Goal: Task Accomplishment & Management: Complete application form

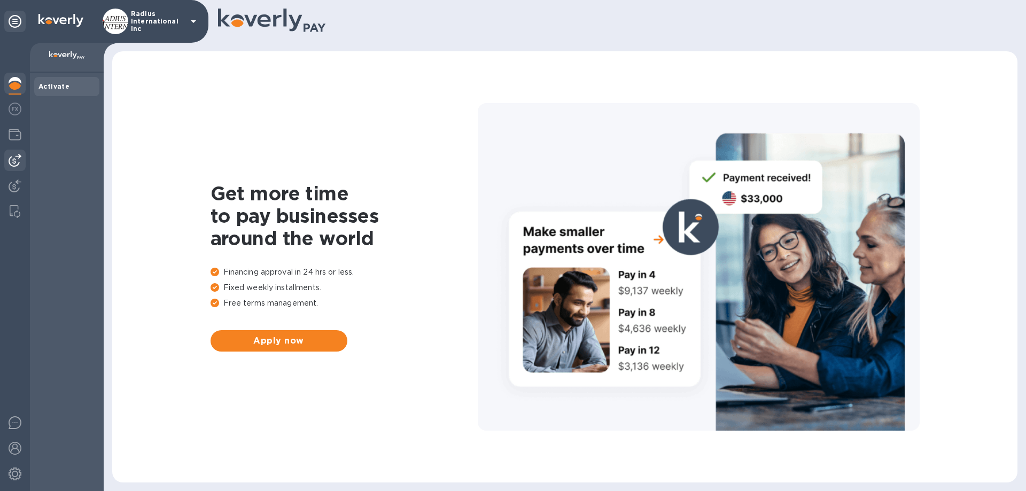
click at [15, 160] on img at bounding box center [15, 160] width 13 height 13
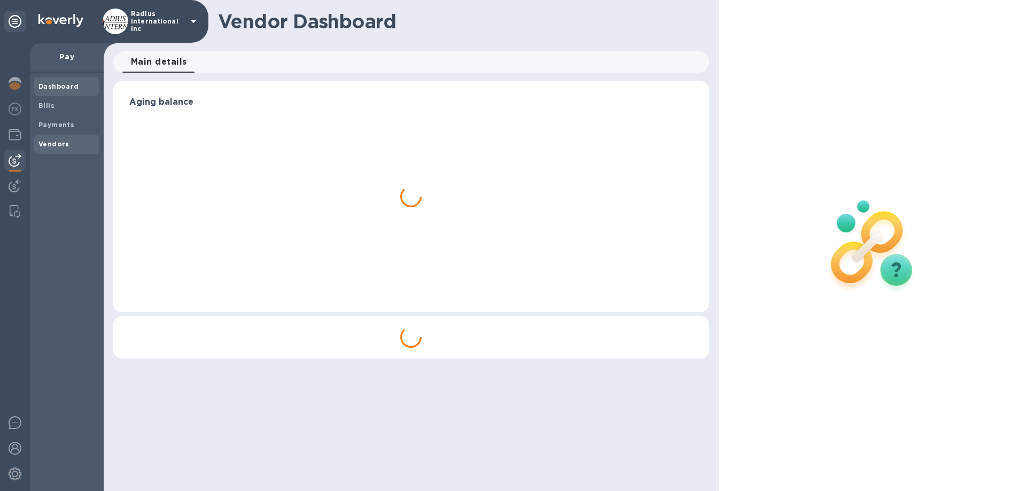
click at [63, 146] on b "Vendors" at bounding box center [53, 144] width 31 height 8
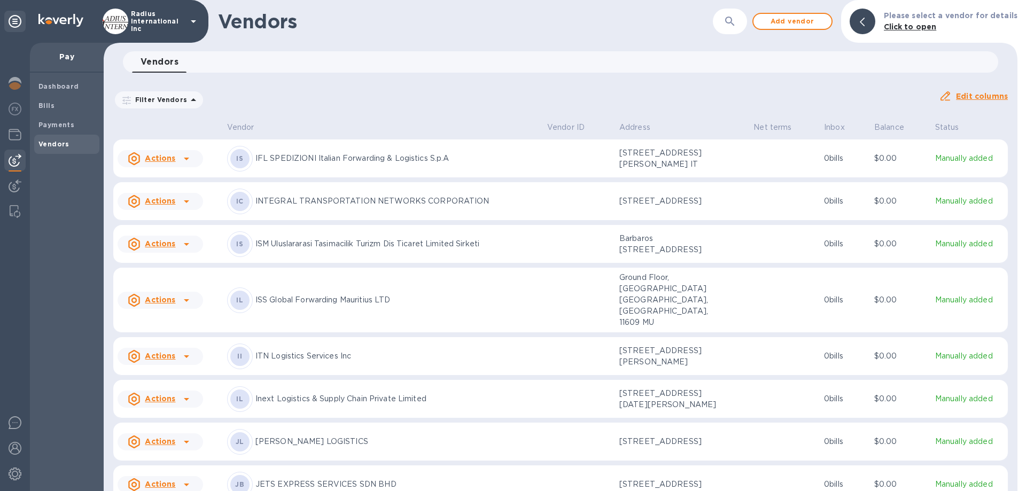
scroll to position [3997, 0]
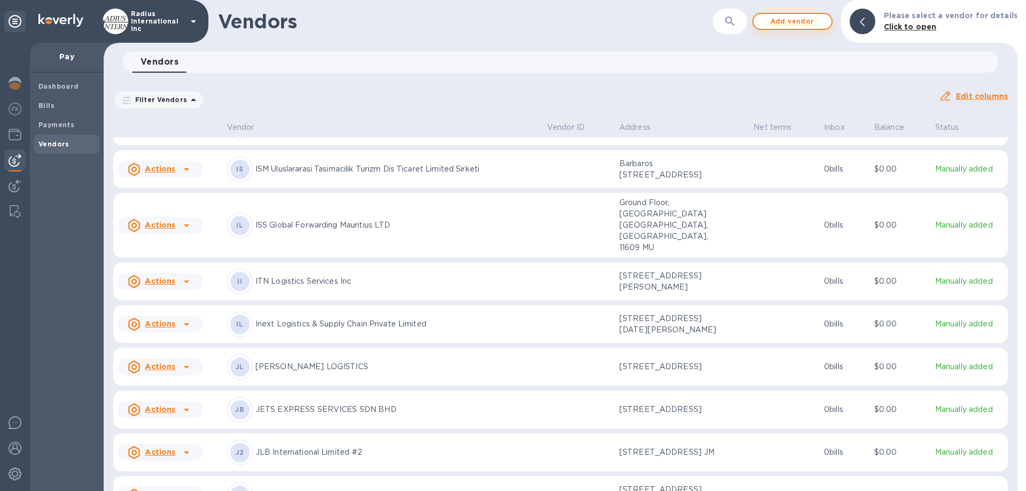
click at [782, 20] on span "Add vendor" at bounding box center [792, 21] width 61 height 13
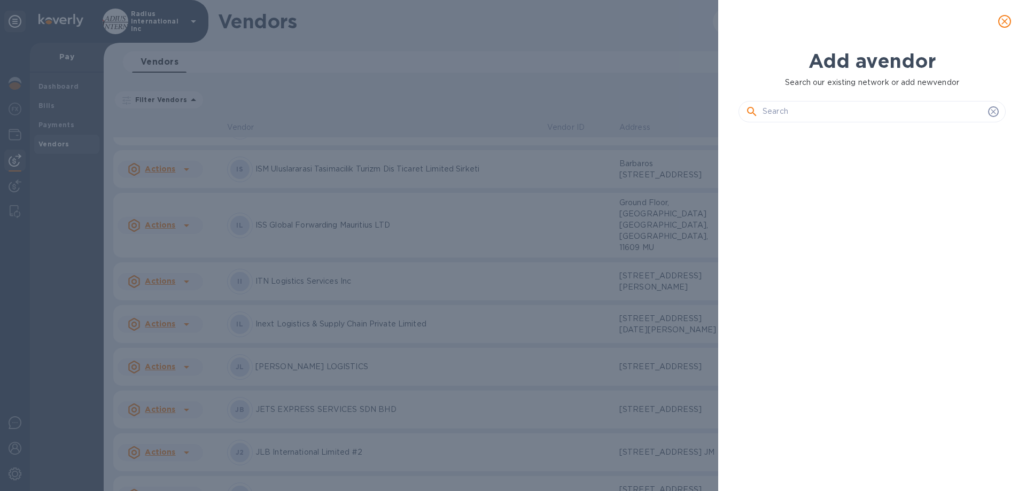
scroll to position [324, 271]
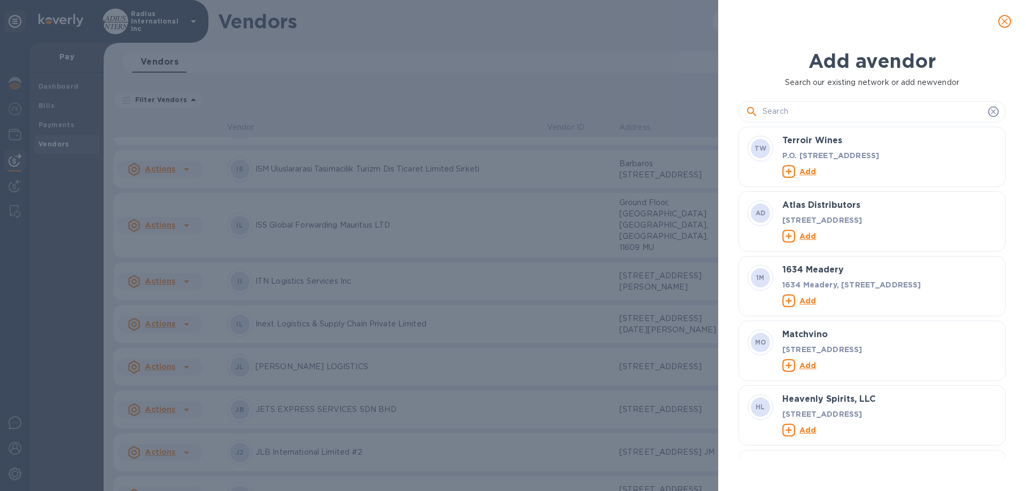
click at [803, 114] on input "text" at bounding box center [873, 112] width 221 height 16
click at [1002, 18] on icon "close" at bounding box center [1004, 21] width 11 height 11
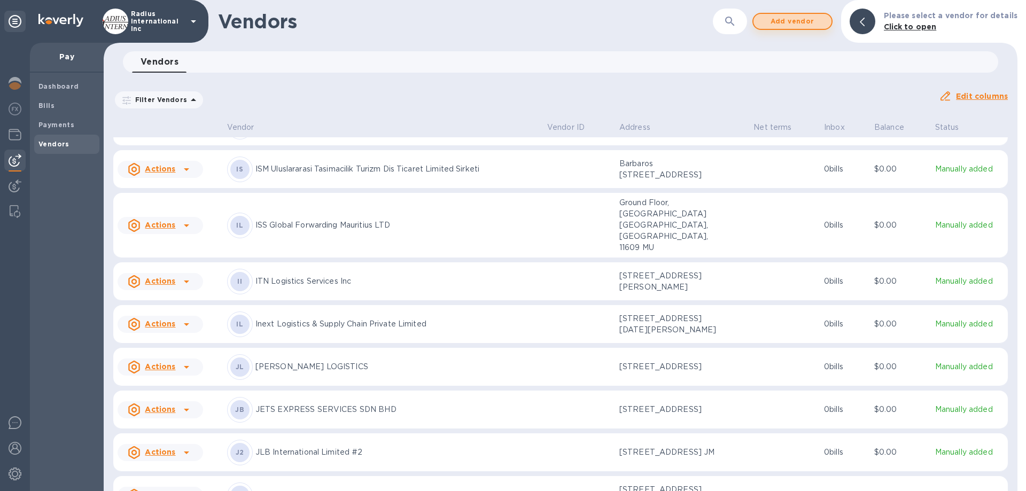
click at [795, 23] on span "Add vendor" at bounding box center [792, 21] width 61 height 13
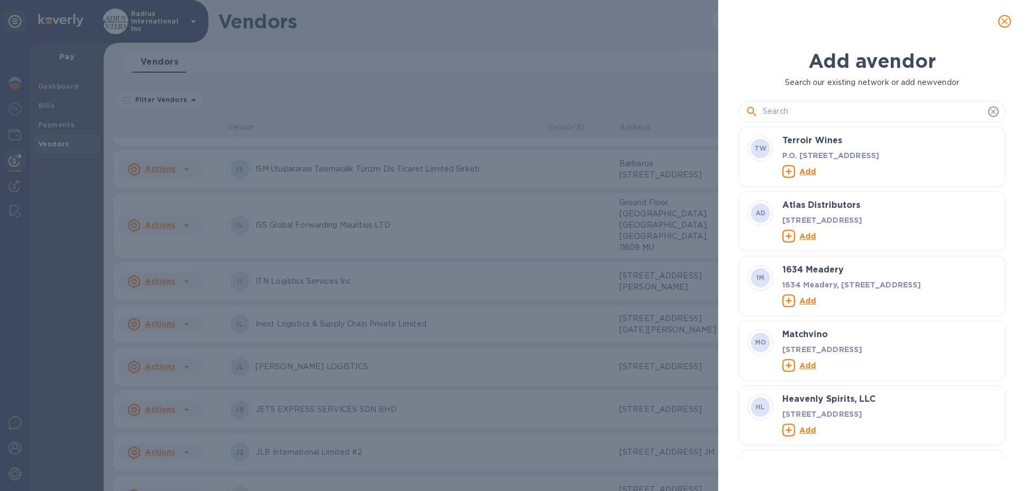
click at [828, 113] on input "text" at bounding box center [873, 112] width 221 height 16
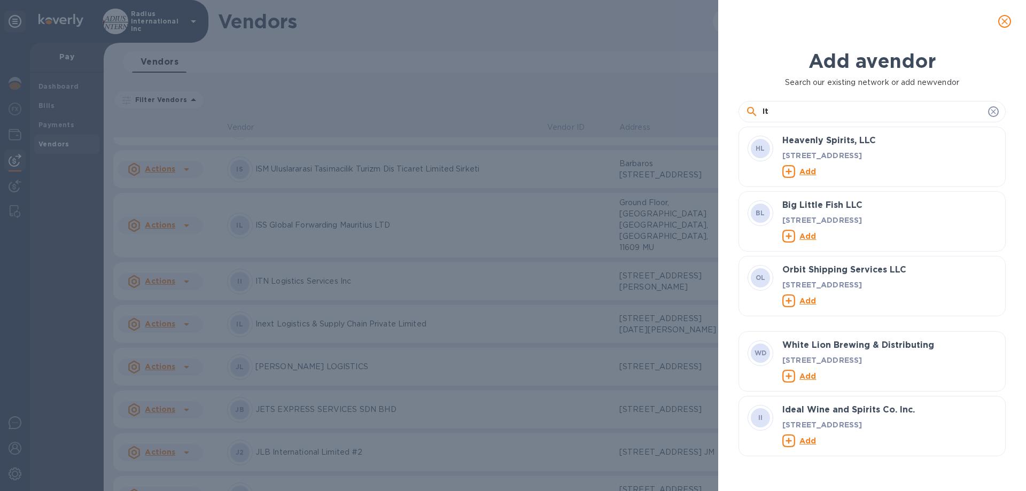
type input "I"
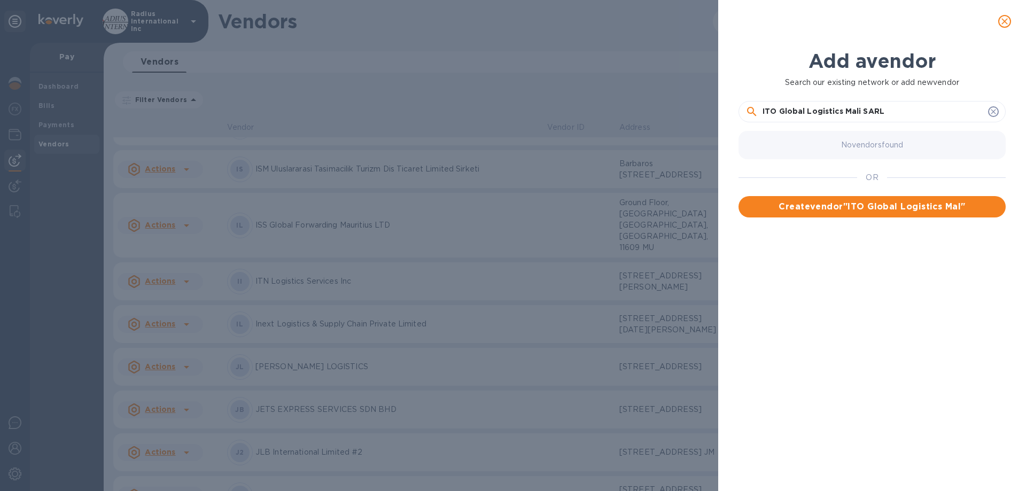
type input "ITO Global Logistics Mali SARL"
click at [875, 204] on span "Create vendor " ITO Global Logistics Mali SARL "" at bounding box center [872, 206] width 250 height 13
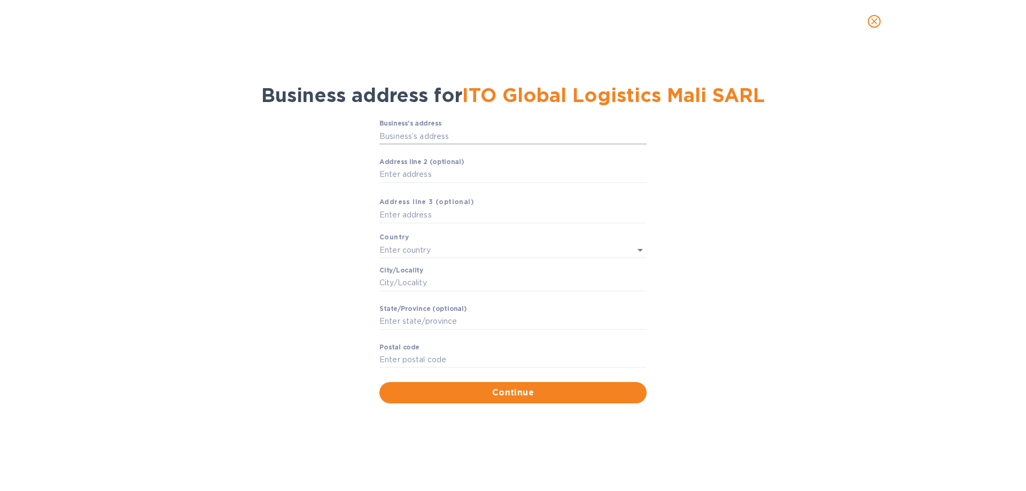
click at [427, 144] on input "Business’s аddress" at bounding box center [512, 136] width 267 height 16
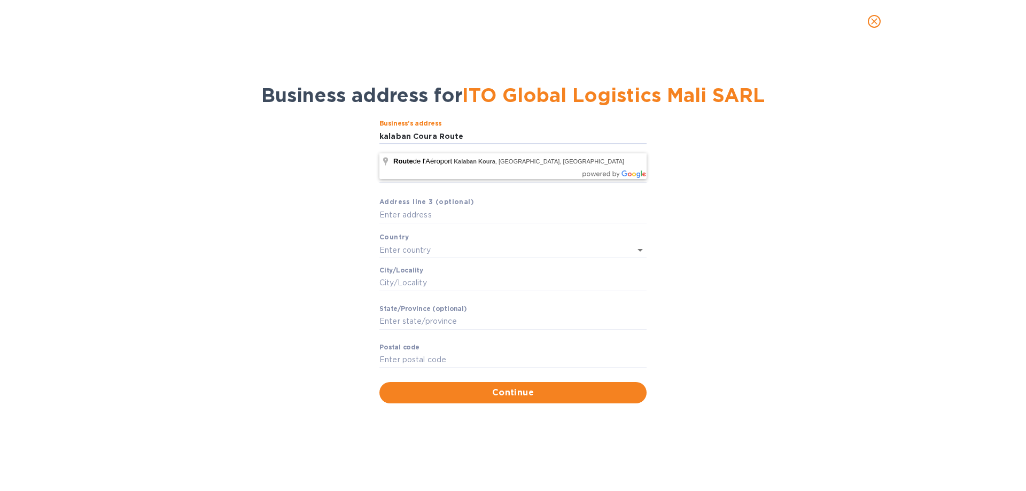
type input "Route de l'Aéroport"
type input "Mali"
type input "Bamako"
type input "District de [GEOGRAPHIC_DATA]"
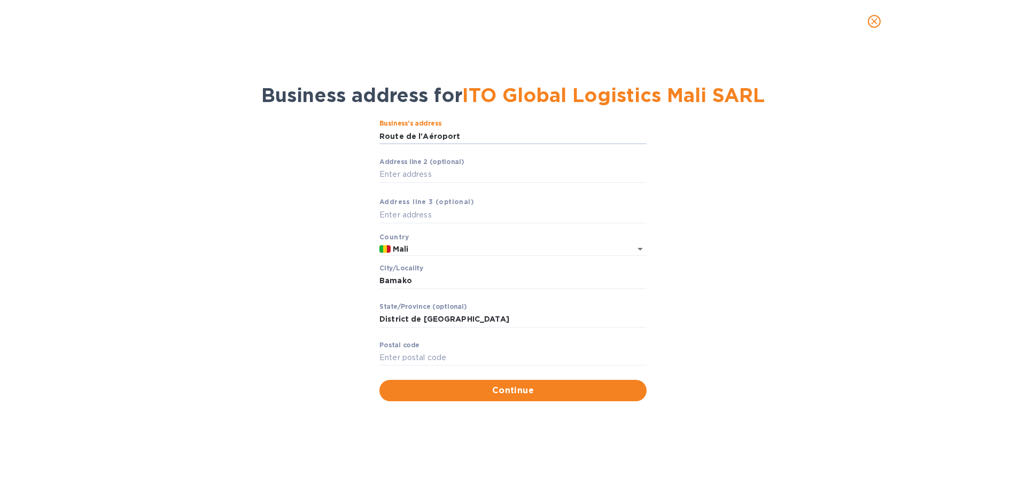
drag, startPoint x: 462, startPoint y: 144, endPoint x: 299, endPoint y: 139, distance: 162.5
click at [299, 139] on div "Business’s аddress Route de l'Aéroport ​ Аddress line 2 (optional) ​ Аddress li…" at bounding box center [513, 260] width 998 height 294
type input "Kalaban Coura Route Du 30 Metres"
drag, startPoint x: 437, startPoint y: 330, endPoint x: 248, endPoint y: 317, distance: 189.0
click at [252, 317] on div "Business’s аddress Kalaban Coura Route Du 30 Metres ​ Аddress line 2 (optional)…" at bounding box center [513, 260] width 998 height 294
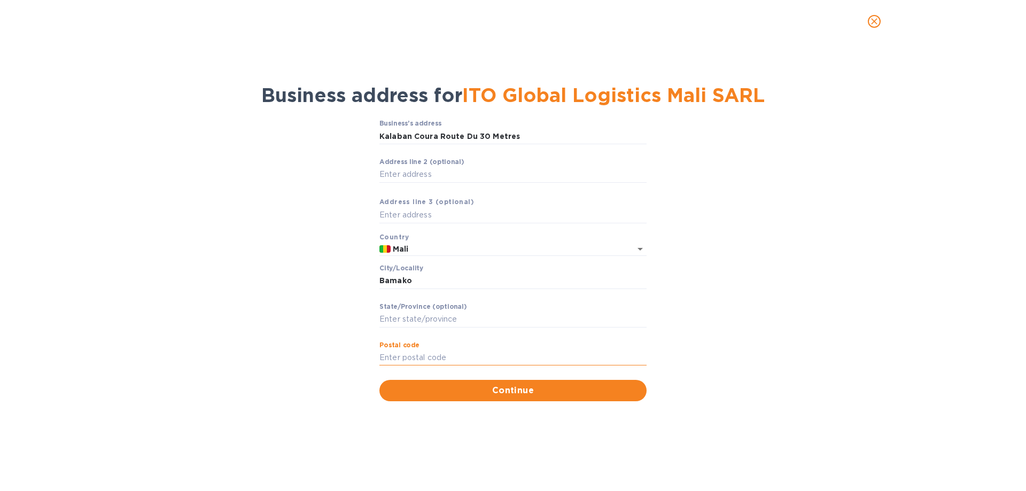
click at [421, 366] on input "Pоstal cоde" at bounding box center [512, 358] width 267 height 16
type input "00000"
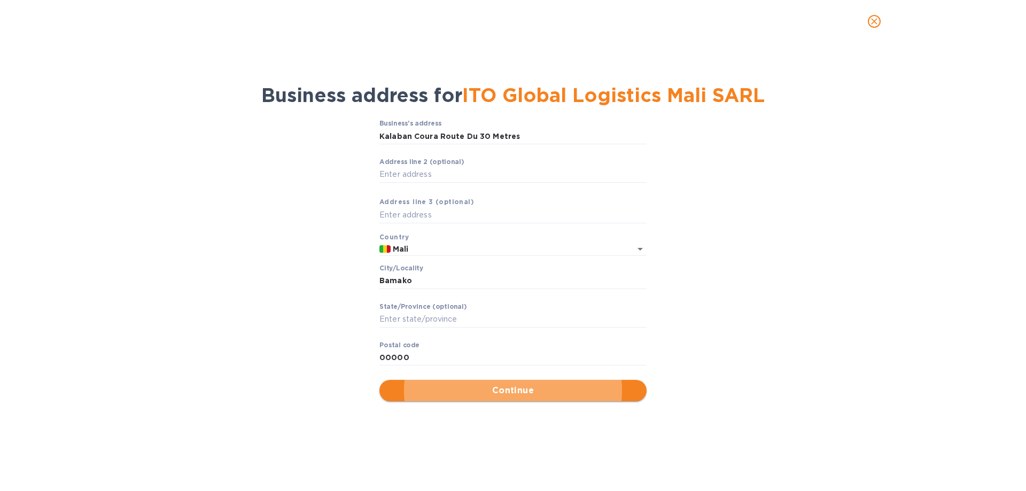
click at [449, 397] on span "Continue" at bounding box center [513, 390] width 250 height 13
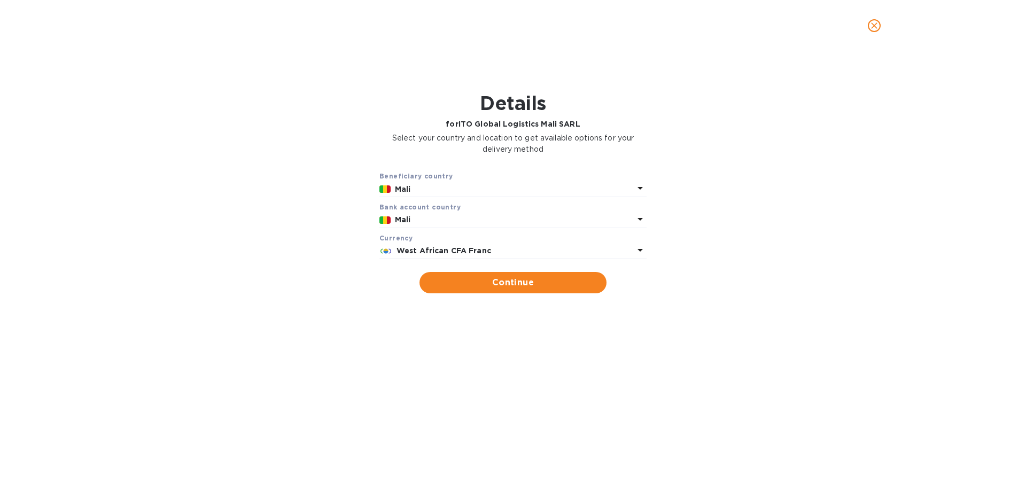
click at [470, 251] on b "West African CFA Franc" at bounding box center [444, 250] width 95 height 9
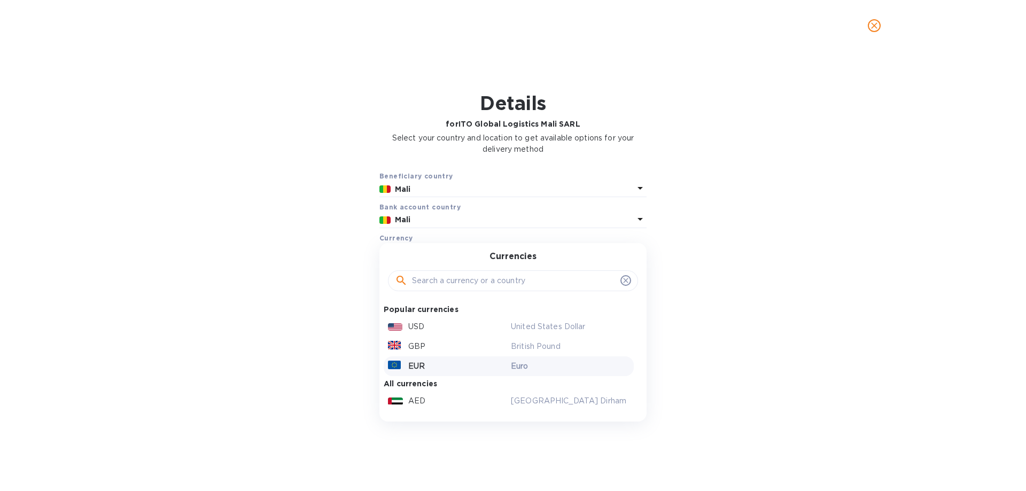
click at [426, 362] on div "EUR" at bounding box center [447, 366] width 123 height 15
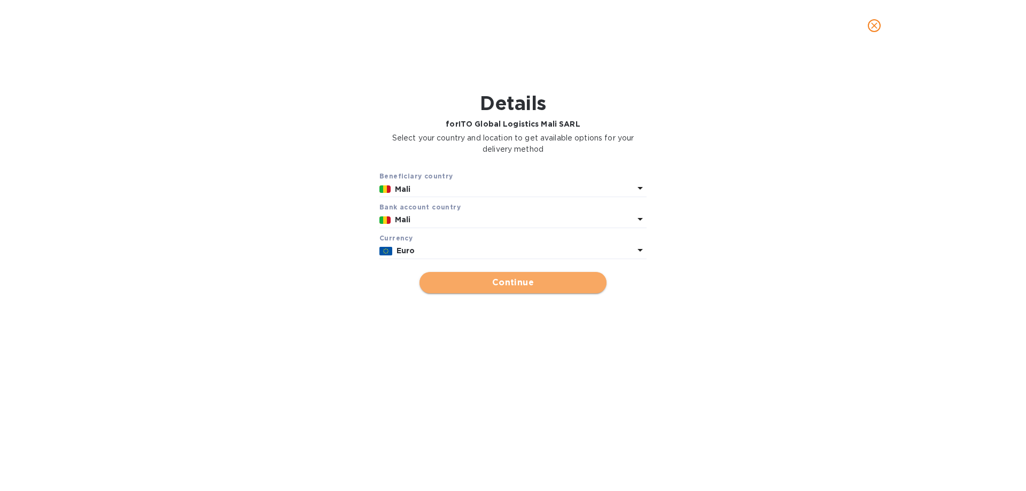
click at [493, 286] on span "Continue" at bounding box center [513, 282] width 170 height 13
type input "ITO Global Logistics Mali SARL"
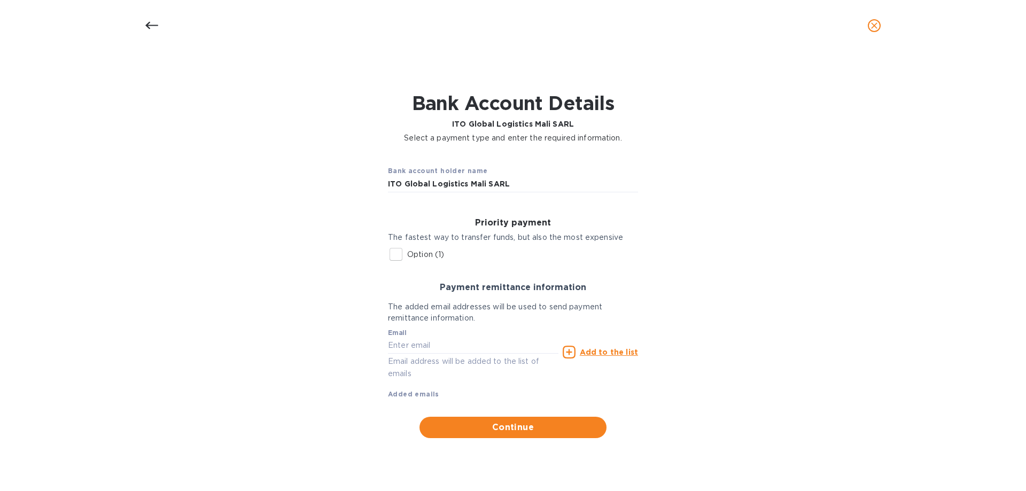
click at [422, 253] on p "Option (1)" at bounding box center [425, 254] width 37 height 11
click at [407, 253] on input "Option (1)" at bounding box center [396, 254] width 22 height 22
checkbox input "true"
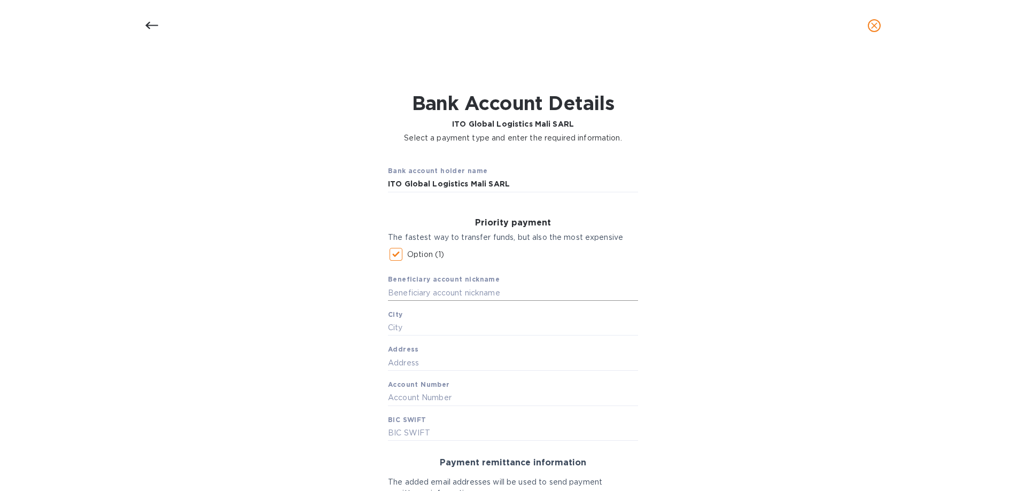
click at [414, 294] on input "text" at bounding box center [513, 293] width 250 height 16
type input "ITO"
click at [421, 330] on input "text" at bounding box center [513, 328] width 250 height 16
type input "Bamako"
drag, startPoint x: 423, startPoint y: 360, endPoint x: 432, endPoint y: 354, distance: 10.8
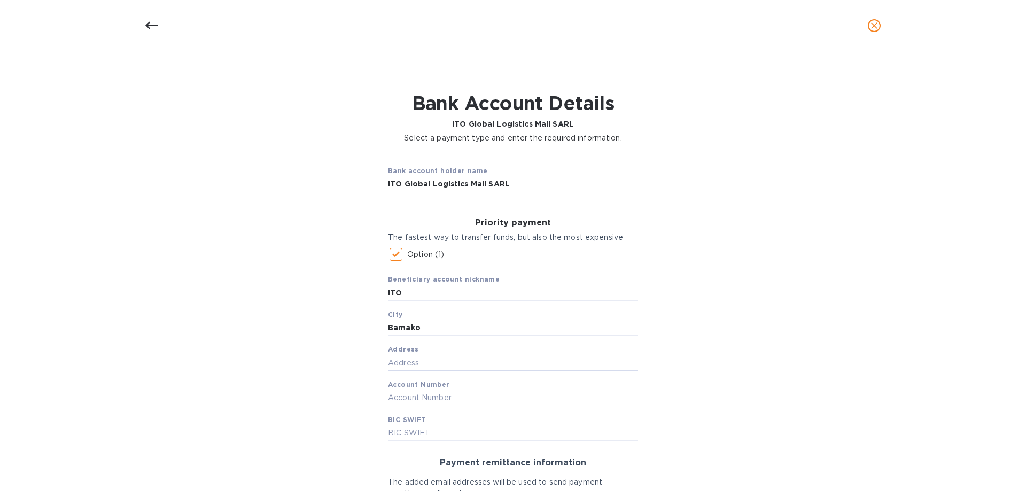
click at [423, 360] on input "text" at bounding box center [513, 363] width 250 height 16
click at [415, 362] on input "text" at bounding box center [513, 363] width 250 height 16
type input "[GEOGRAPHIC_DATA], quartier du fleuve"
click at [440, 394] on input "text" at bounding box center [513, 398] width 250 height 16
type input "151812883001"
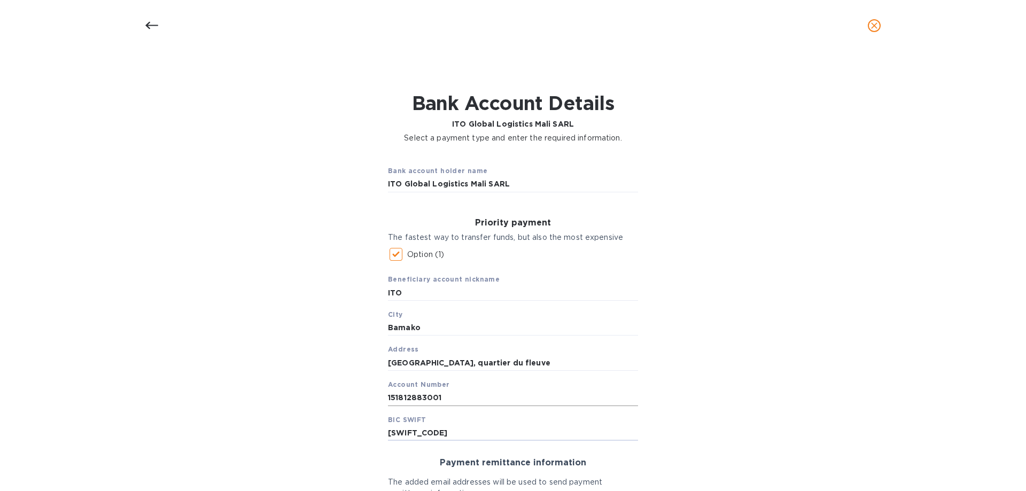
type input "[SWIFT_CODE]"
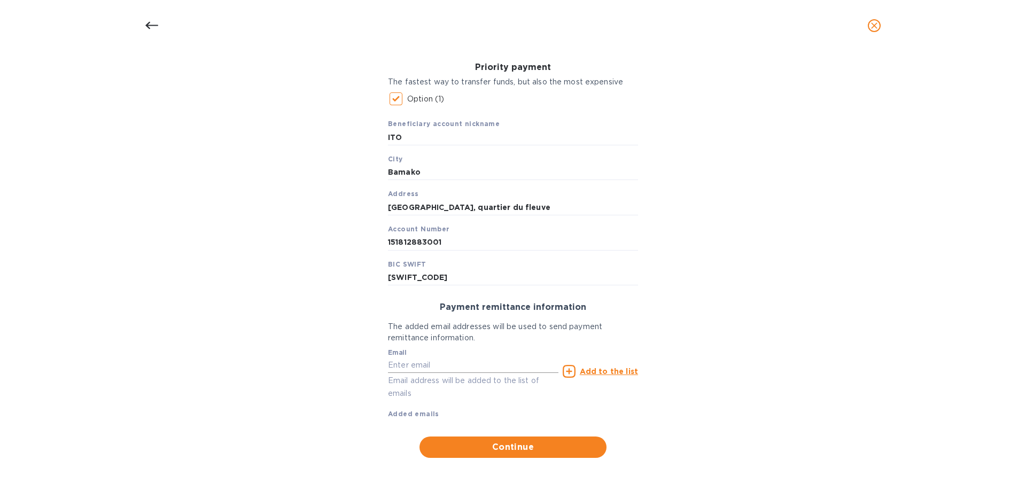
click at [429, 363] on input "text" at bounding box center [473, 365] width 170 height 16
paste input "[EMAIL_ADDRESS][DOMAIN_NAME]"
type input "[EMAIL_ADDRESS][DOMAIN_NAME]"
click at [519, 448] on span "Continue" at bounding box center [513, 447] width 170 height 13
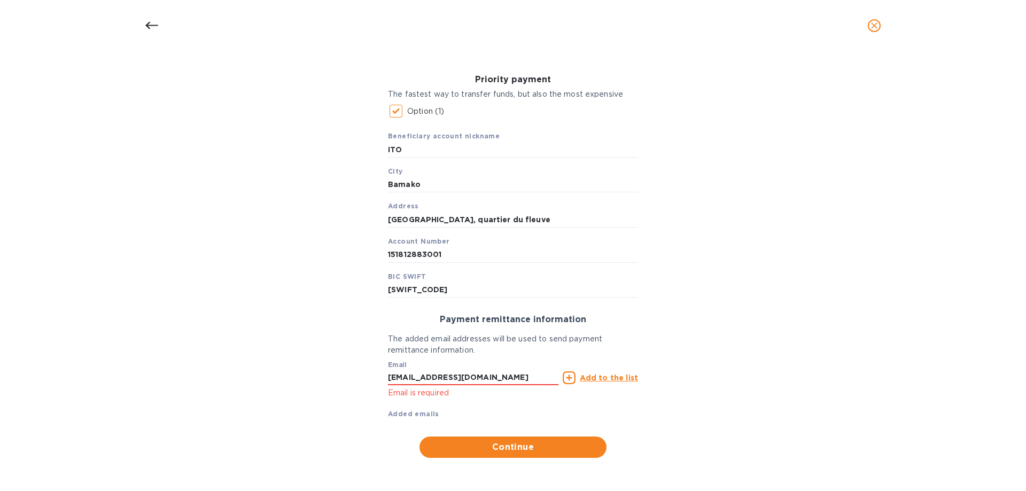
scroll to position [143, 0]
click at [605, 382] on p "Add to the list" at bounding box center [609, 377] width 58 height 11
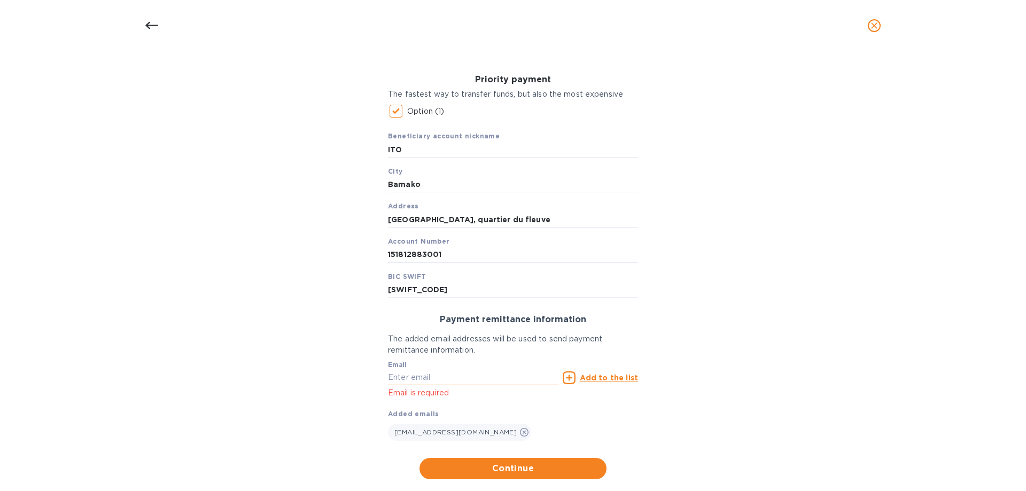
click at [416, 375] on input "text" at bounding box center [473, 378] width 170 height 16
paste input "[EMAIL_ADDRESS][DOMAIN_NAME]"
type input "[EMAIL_ADDRESS][DOMAIN_NAME]"
click at [598, 377] on u "Add to the list" at bounding box center [609, 378] width 58 height 9
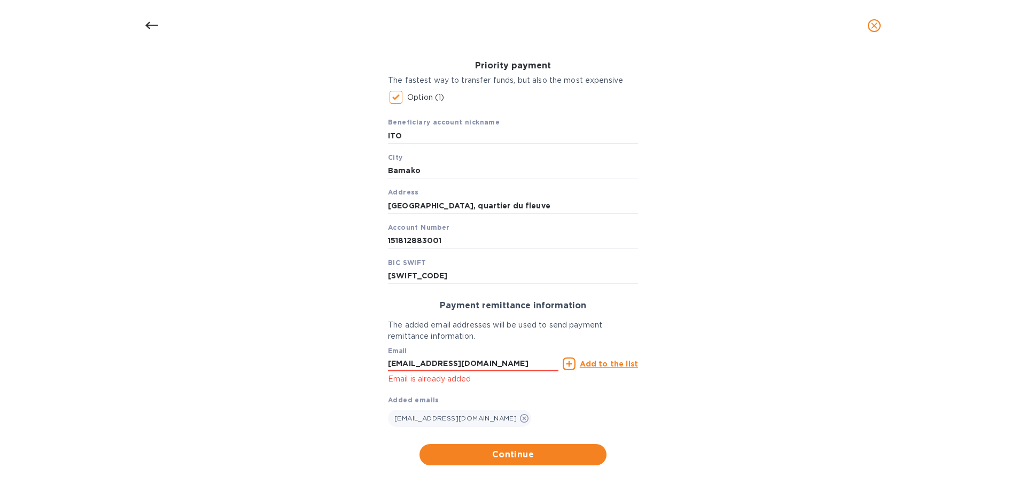
scroll to position [165, 0]
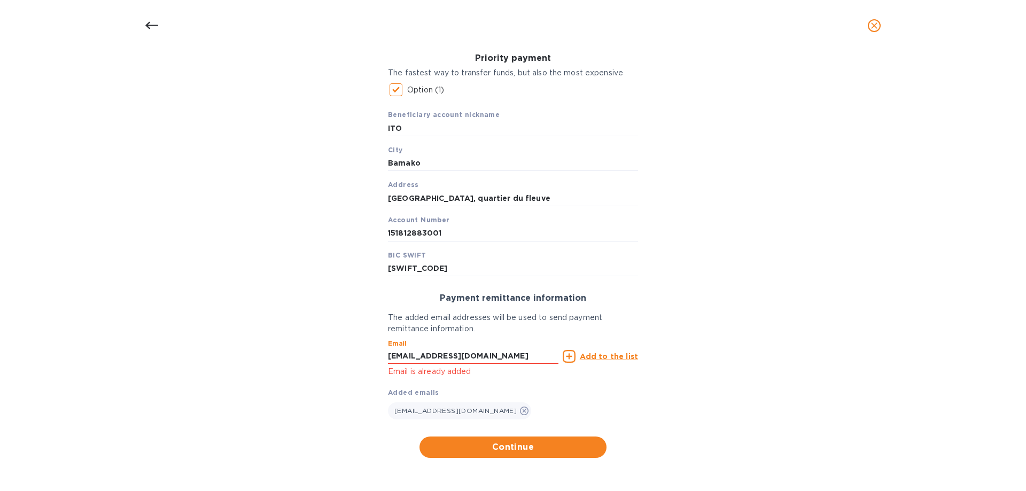
drag, startPoint x: 278, startPoint y: 349, endPoint x: 250, endPoint y: 364, distance: 31.8
click at [254, 361] on div "Bank account holder name ITO Global Logistics Mali SARL Priority payment The fa…" at bounding box center [513, 225] width 998 height 478
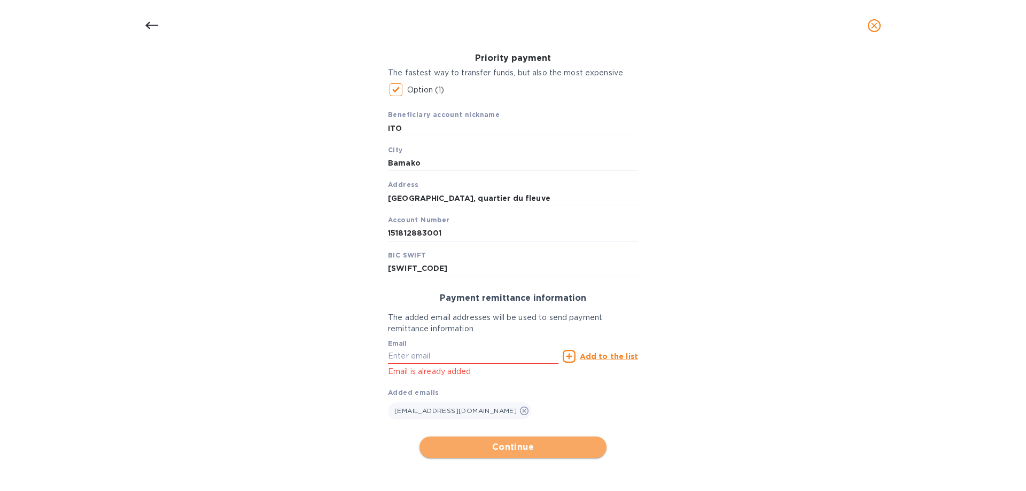
drag, startPoint x: 467, startPoint y: 440, endPoint x: 512, endPoint y: 322, distance: 126.8
click at [468, 441] on span "Continue" at bounding box center [513, 447] width 170 height 13
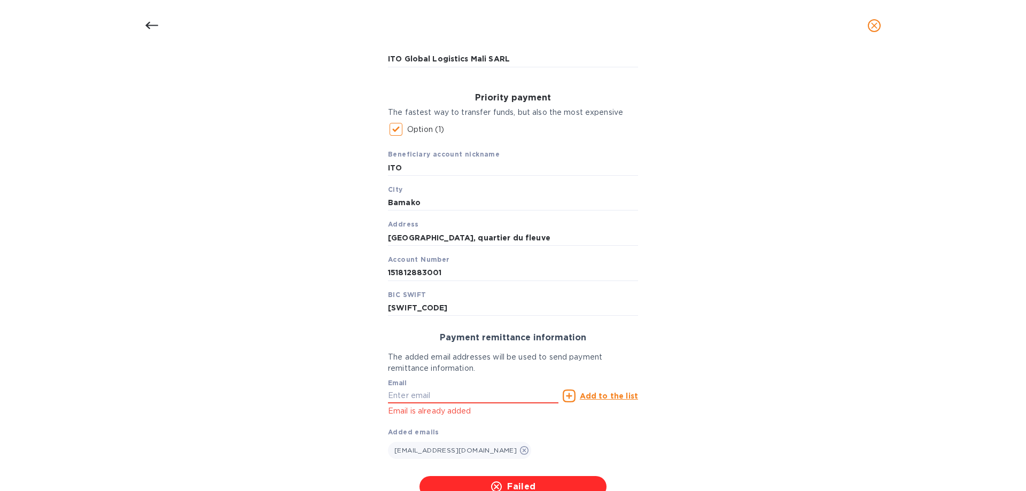
scroll to position [204, 0]
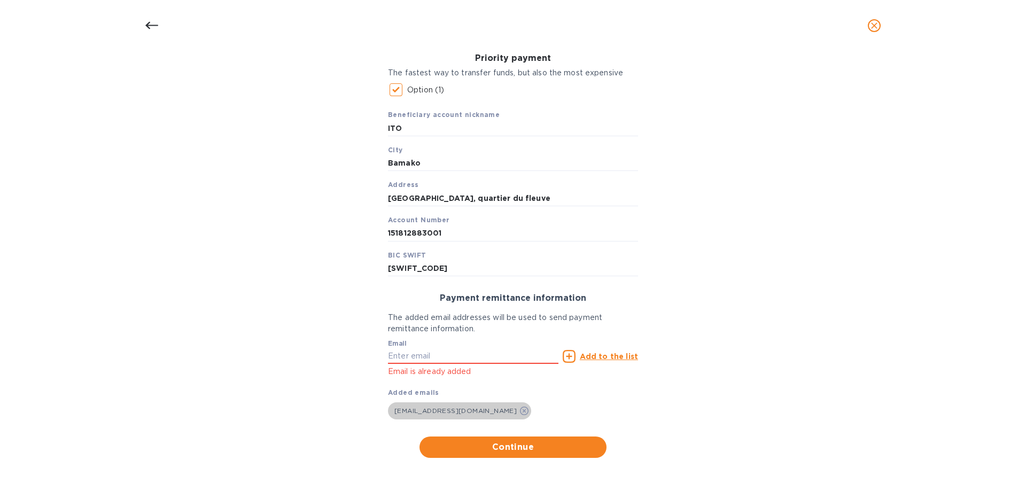
click at [520, 411] on icon at bounding box center [524, 411] width 9 height 9
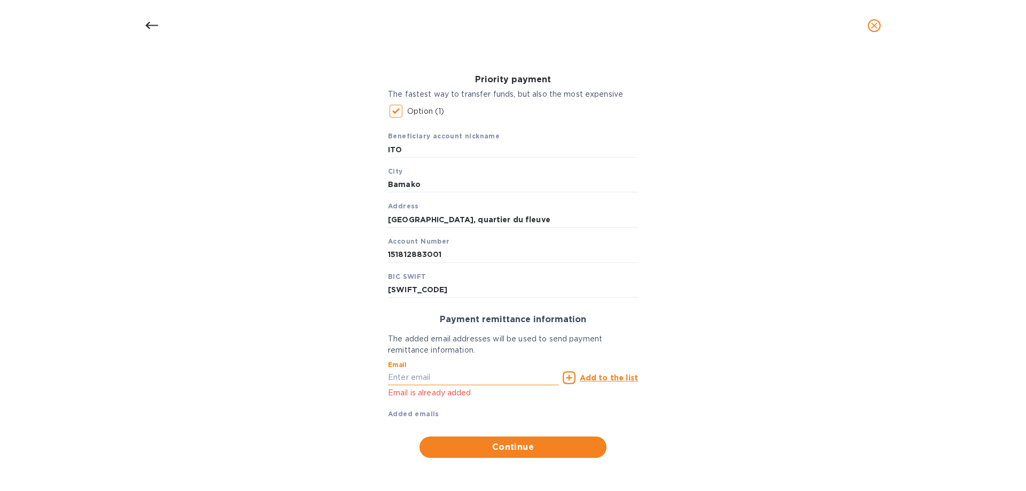
paste input "[EMAIL_ADDRESS][DOMAIN_NAME]"
type input "[EMAIL_ADDRESS][DOMAIN_NAME]"
click at [599, 378] on u "Add to the list" at bounding box center [609, 378] width 58 height 9
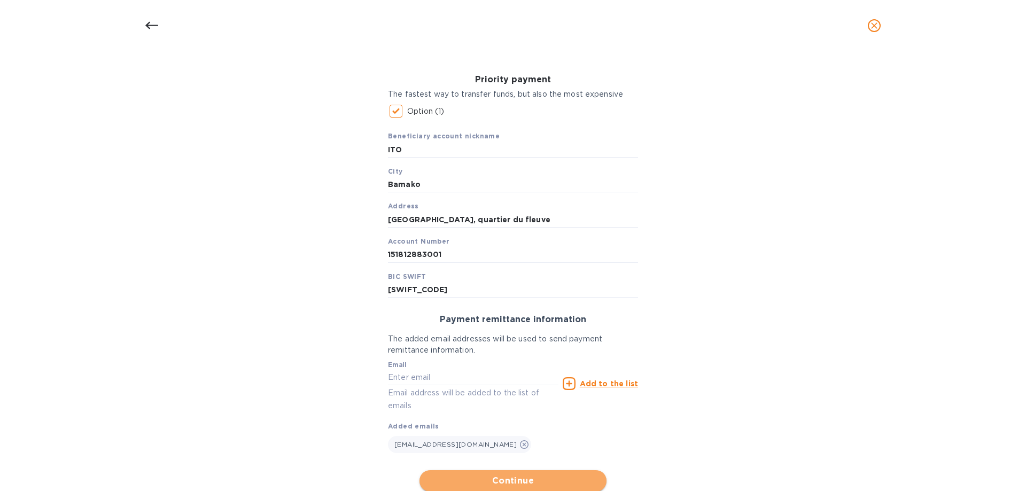
click at [485, 475] on span "Continue" at bounding box center [513, 481] width 170 height 13
click at [874, 28] on icon "close" at bounding box center [874, 25] width 11 height 11
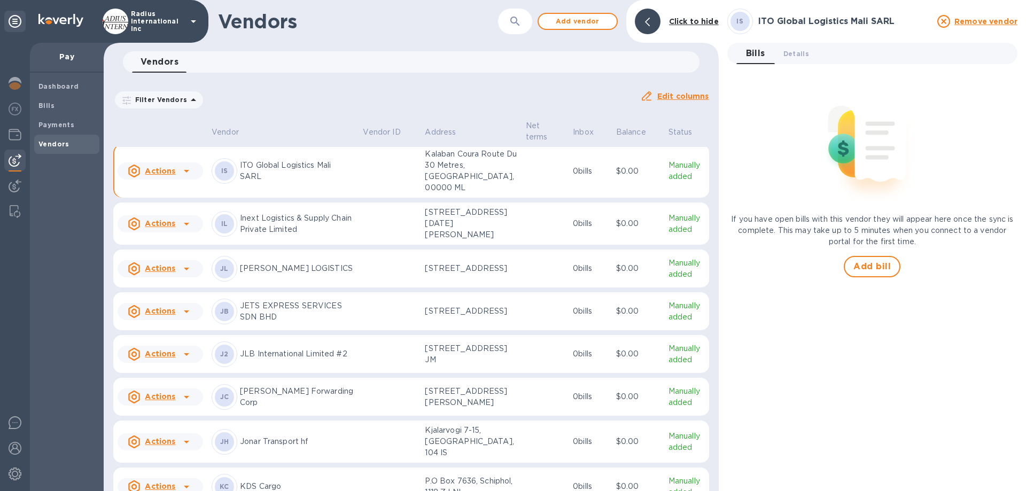
scroll to position [4270, 0]
click at [299, 181] on p "ITO Global Logistics Mali SARL" at bounding box center [297, 170] width 114 height 22
click at [185, 172] on icon at bounding box center [186, 170] width 5 height 3
click at [453, 254] on div at bounding box center [513, 245] width 1026 height 491
click at [797, 52] on span "Details 0" at bounding box center [796, 53] width 26 height 11
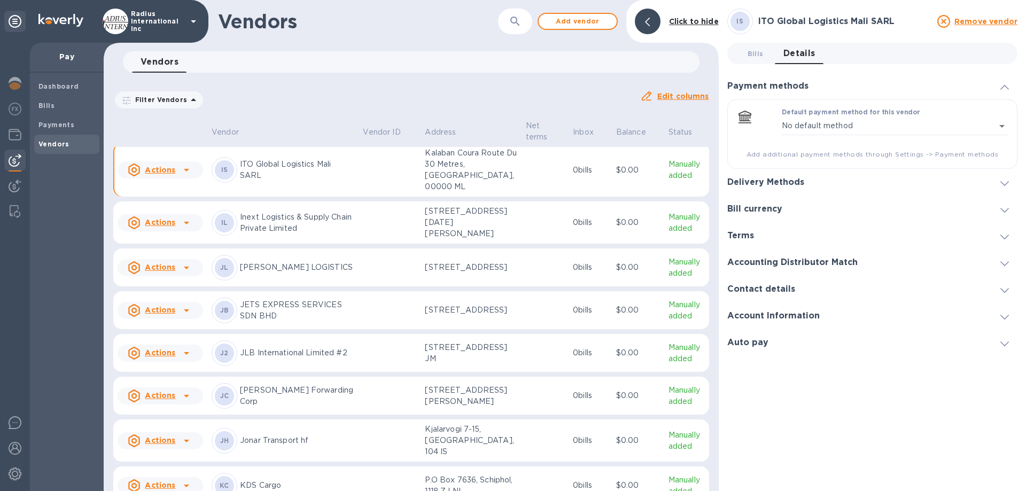
click at [783, 182] on h3 "Delivery Methods" at bounding box center [765, 182] width 77 height 10
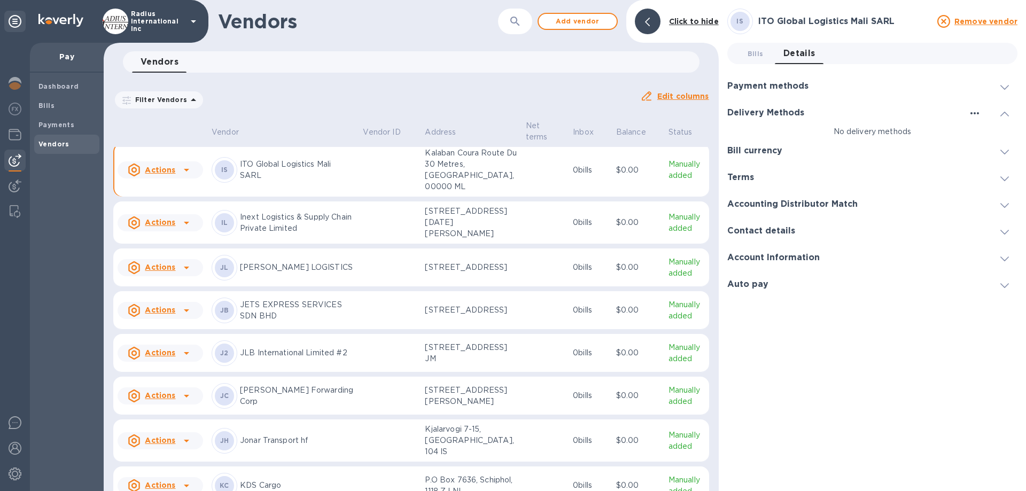
click at [978, 109] on icon "button" at bounding box center [974, 113] width 13 height 13
click at [987, 134] on p "Add new" at bounding box center [987, 135] width 35 height 11
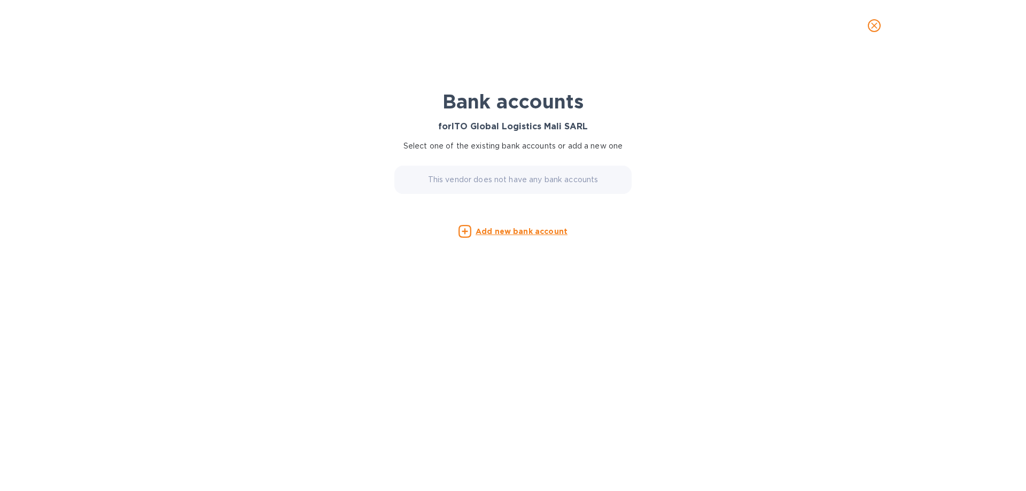
click at [512, 232] on u "Add new bank account" at bounding box center [522, 231] width 92 height 9
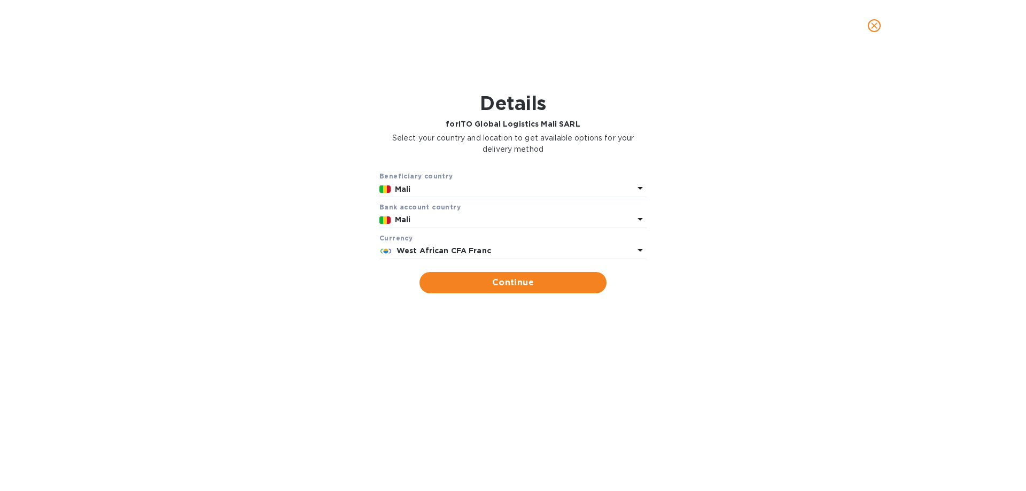
click at [434, 247] on b "West African CFA Franc" at bounding box center [444, 250] width 95 height 9
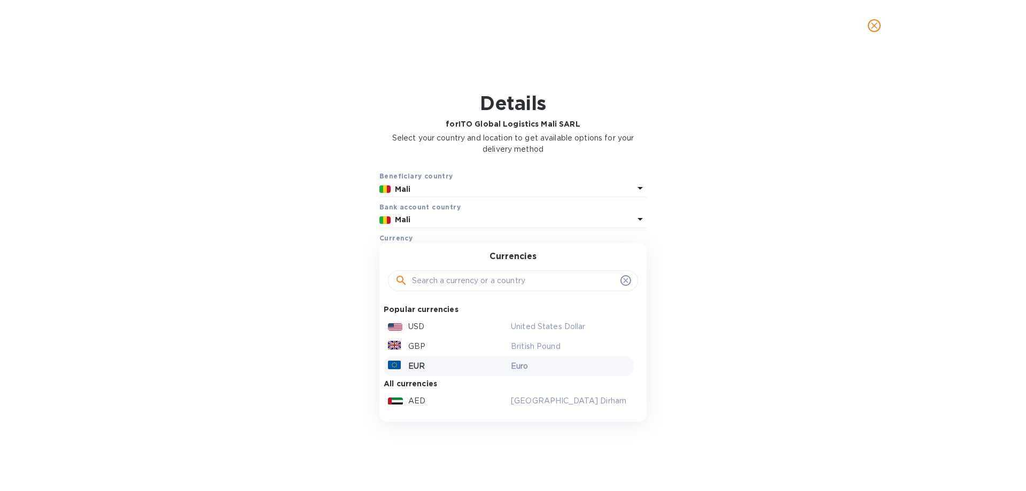
click at [433, 364] on div "EUR" at bounding box center [447, 366] width 123 height 15
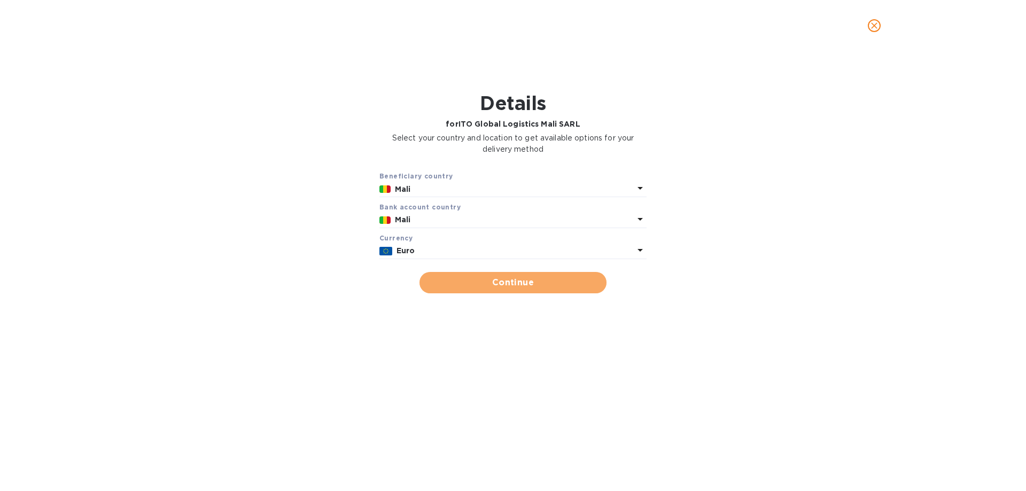
drag, startPoint x: 491, startPoint y: 281, endPoint x: 546, endPoint y: 273, distance: 55.0
click at [492, 280] on span "Continue" at bounding box center [513, 282] width 170 height 13
type input "ITO Global Logistics Mali SARL"
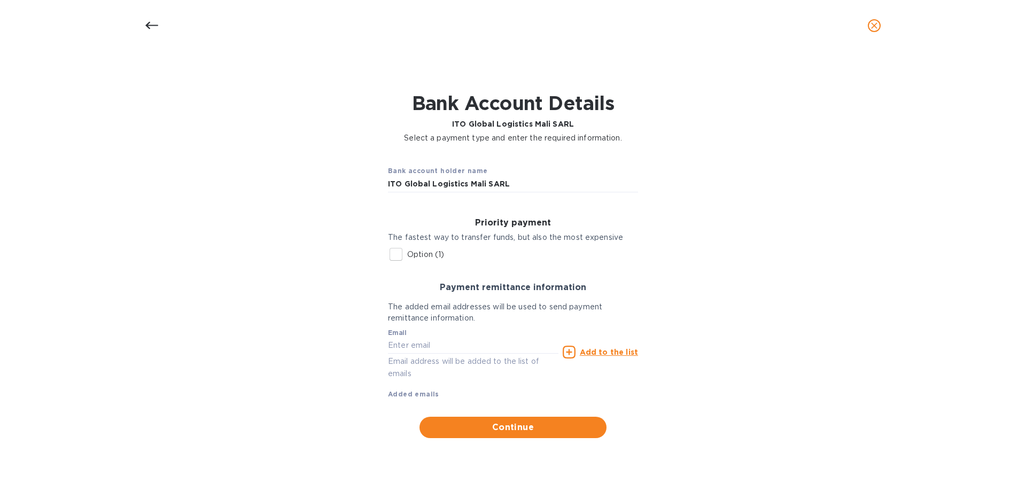
click at [437, 255] on p "Option (1)" at bounding box center [425, 254] width 37 height 11
click at [407, 255] on input "Option (1)" at bounding box center [396, 254] width 22 height 22
checkbox input "true"
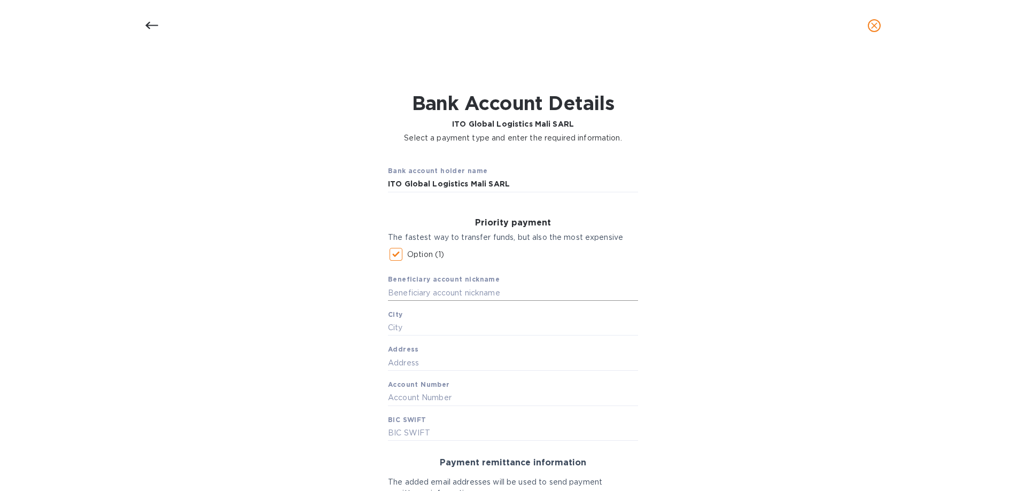
click at [444, 290] on input "text" at bounding box center [513, 293] width 250 height 16
type input "ito"
drag, startPoint x: 370, startPoint y: 286, endPoint x: 243, endPoint y: 271, distance: 128.1
click at [243, 271] on div "Bank account holder name ITO Global Logistics Mali SARL Priority payment The fa…" at bounding box center [513, 385] width 998 height 470
type input "ITO"
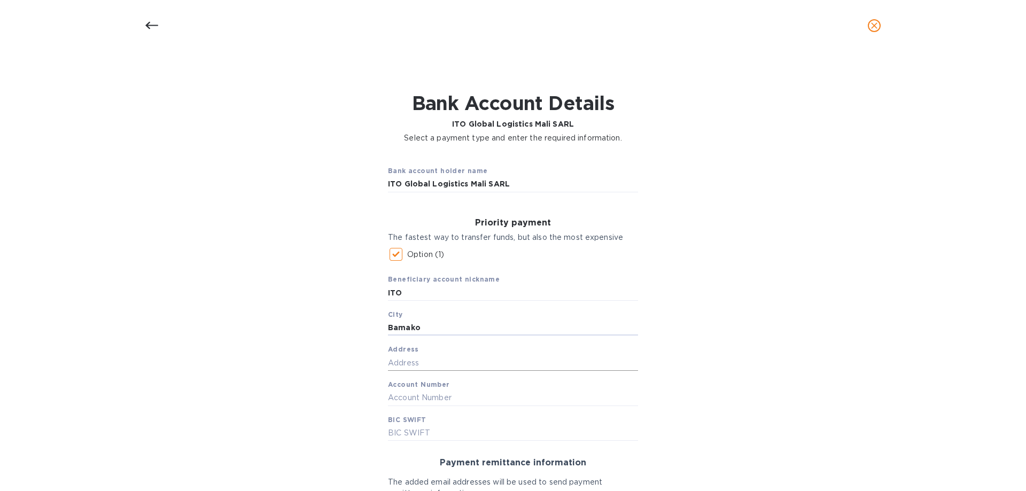
type input "Bamako"
click at [420, 363] on input "text" at bounding box center [513, 363] width 250 height 16
type input "[GEOGRAPHIC_DATA], quartier du fleuve"
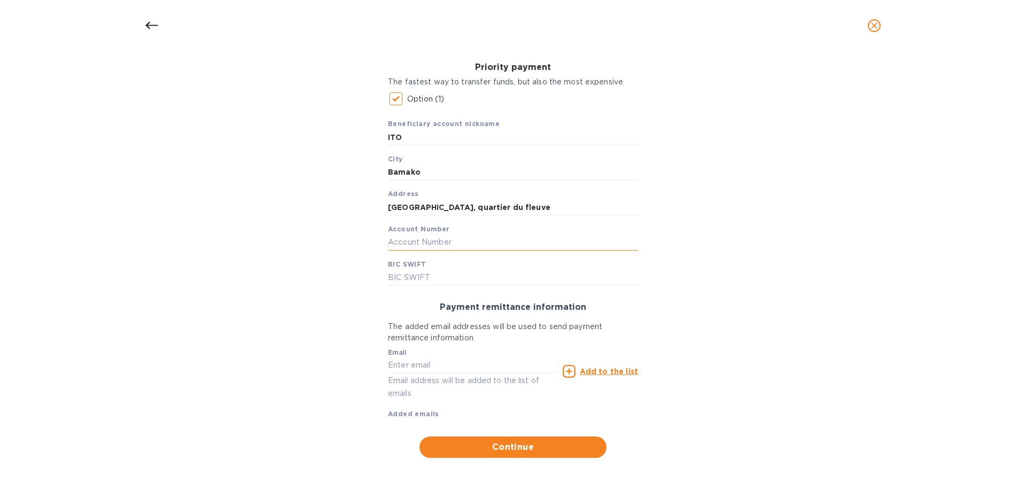
click at [418, 239] on input "text" at bounding box center [513, 243] width 250 height 16
type input "151812883001"
type input "[SWIFT_CODE]"
type input "[EMAIL_ADDRESS][DOMAIN_NAME]"
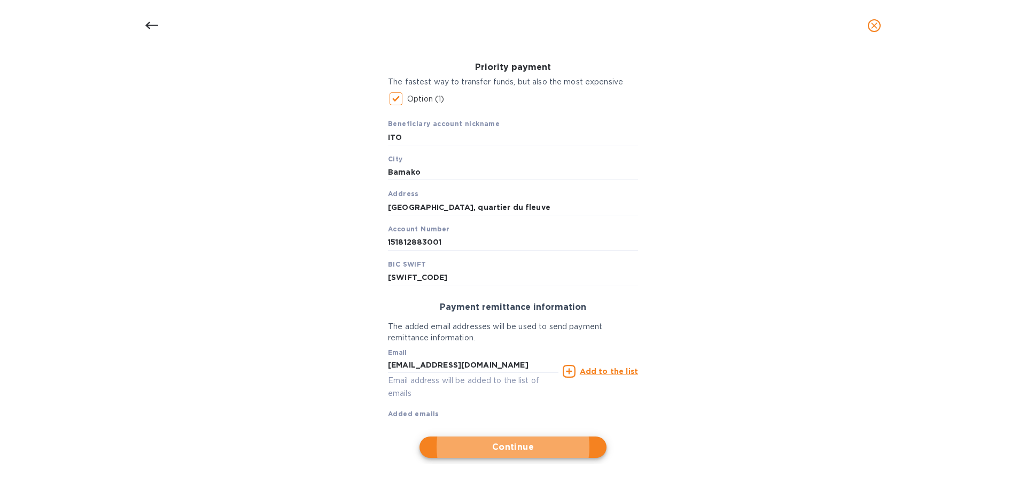
click at [598, 368] on u "Add to the list" at bounding box center [609, 371] width 58 height 9
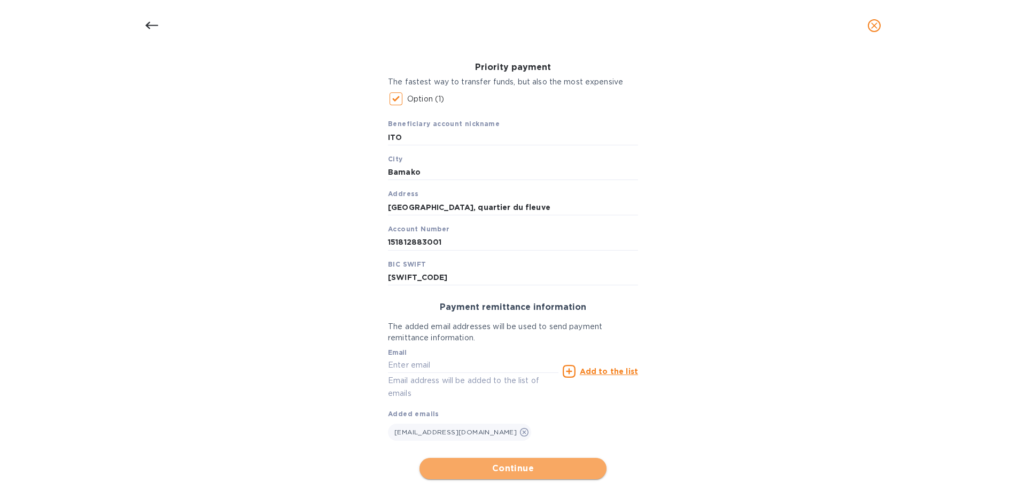
click at [523, 467] on span "Continue" at bounding box center [513, 468] width 170 height 13
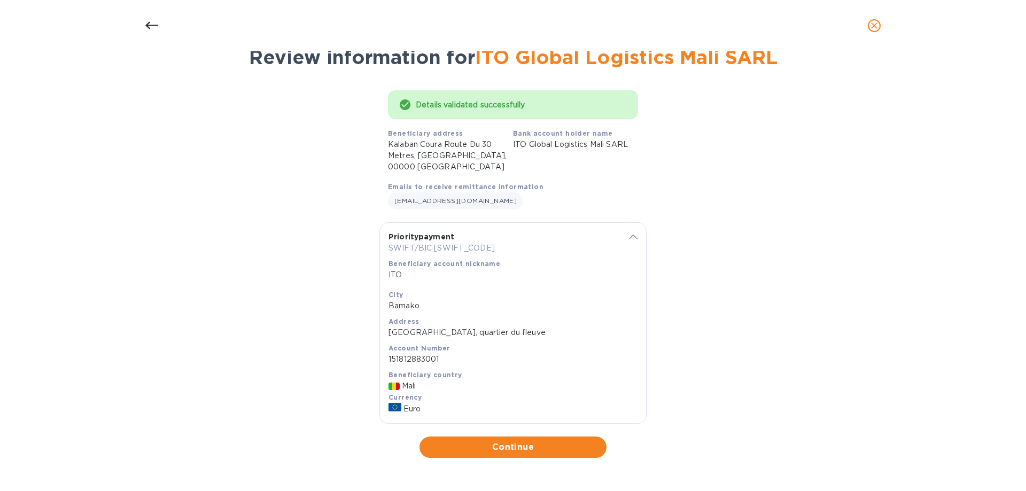
scroll to position [35, 0]
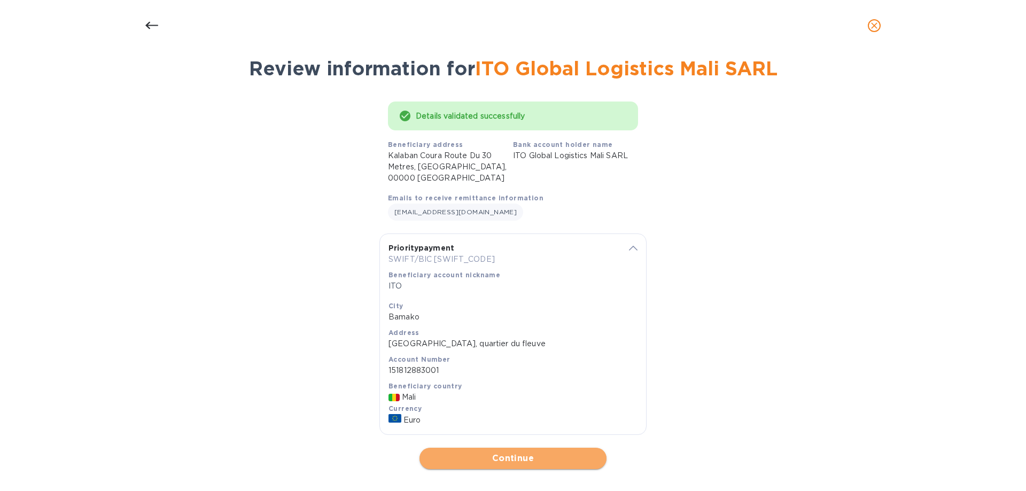
click at [535, 452] on span "Continue" at bounding box center [513, 458] width 170 height 13
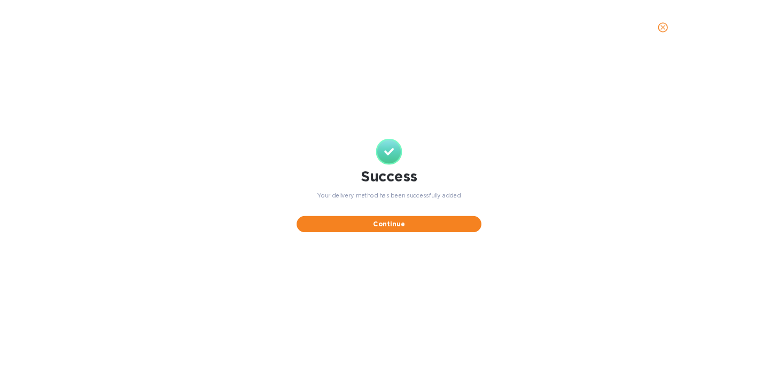
scroll to position [0, 0]
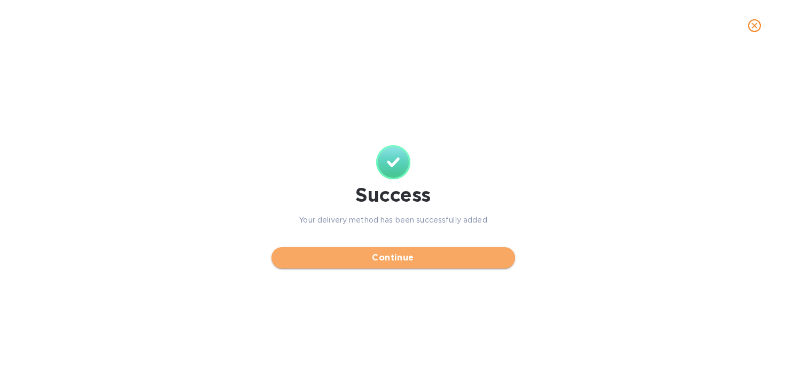
click at [402, 259] on span "Continue" at bounding box center [393, 258] width 227 height 13
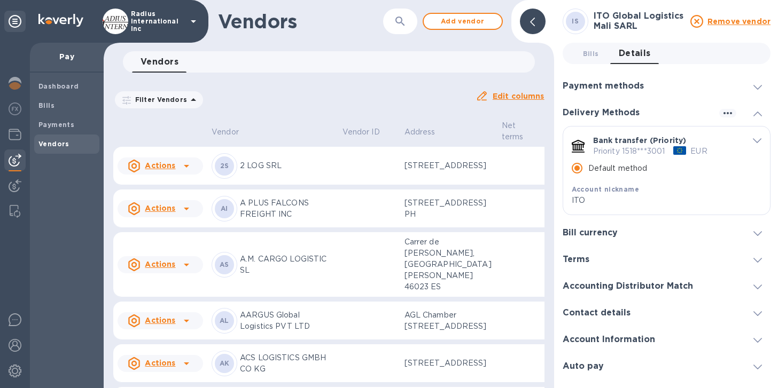
click at [593, 54] on span "Bills 0" at bounding box center [591, 53] width 16 height 11
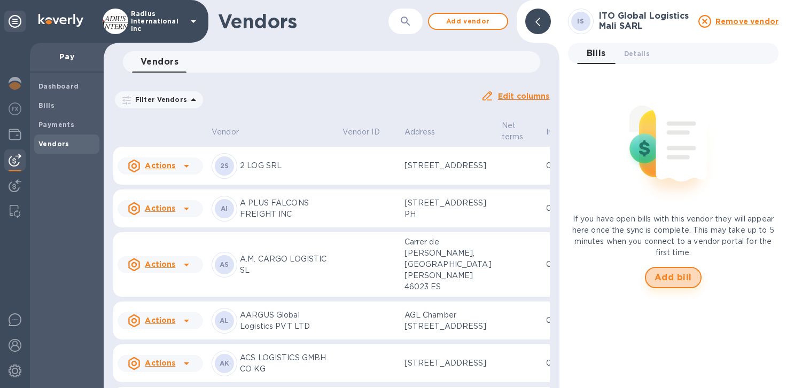
click at [668, 274] on span "Add bill" at bounding box center [673, 277] width 37 height 13
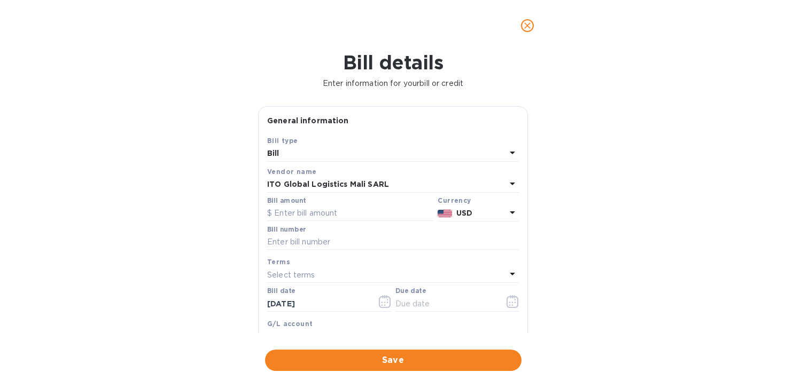
click at [454, 216] on div "USD" at bounding box center [481, 213] width 54 height 15
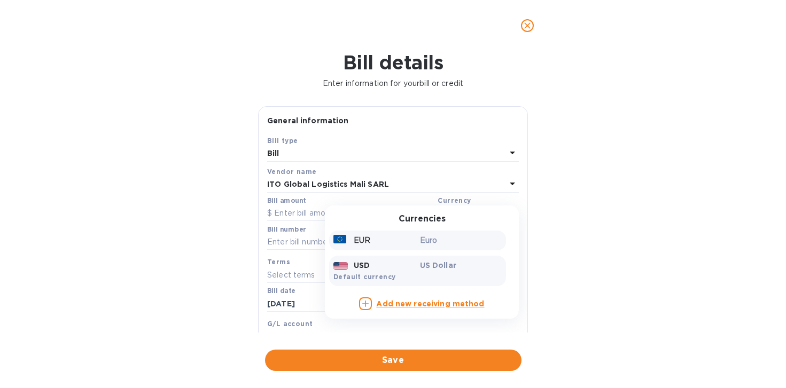
click at [437, 240] on p "Euro" at bounding box center [461, 240] width 82 height 11
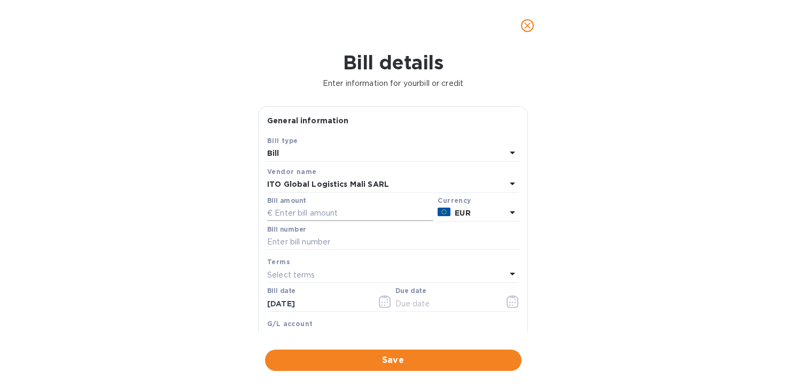
drag, startPoint x: 294, startPoint y: 213, endPoint x: 313, endPoint y: 213, distance: 18.7
click at [294, 213] on input "text" at bounding box center [350, 214] width 166 height 16
type input "777.49"
type input "3162"
click at [439, 301] on input "text" at bounding box center [445, 304] width 101 height 16
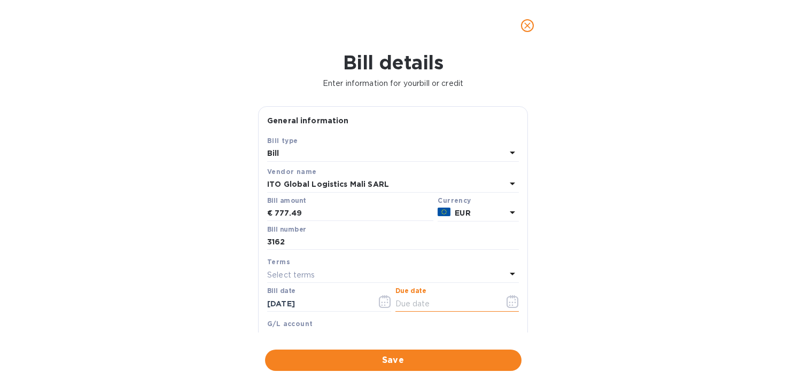
click at [509, 303] on icon "button" at bounding box center [510, 303] width 2 height 2
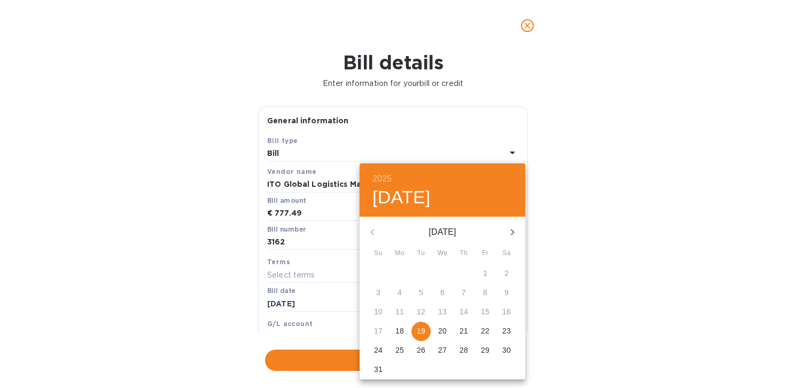
click at [425, 331] on p "19" at bounding box center [421, 331] width 9 height 11
type input "[DATE]"
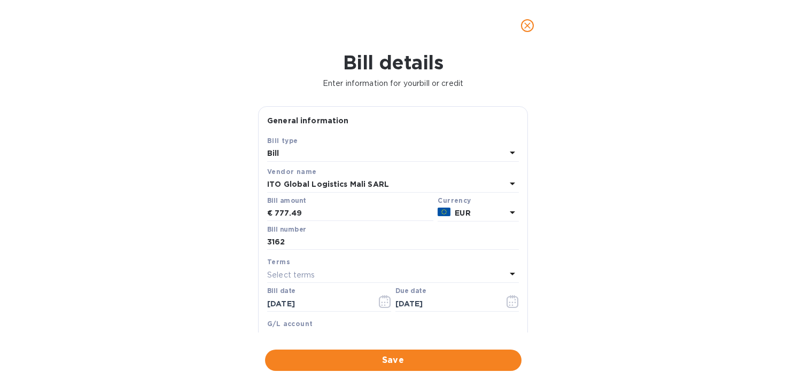
click at [621, 314] on div "2025 Tue, Aug [DATE] Mo Tu We Th Fr Sa 27 28 29 30 31 1 2 3 4 5 6 7 8 9 10 11 1…" at bounding box center [393, 194] width 786 height 388
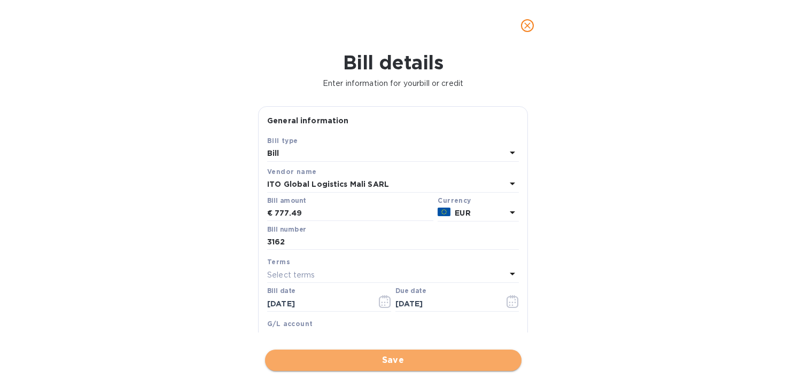
click at [442, 367] on button "Save" at bounding box center [393, 360] width 256 height 21
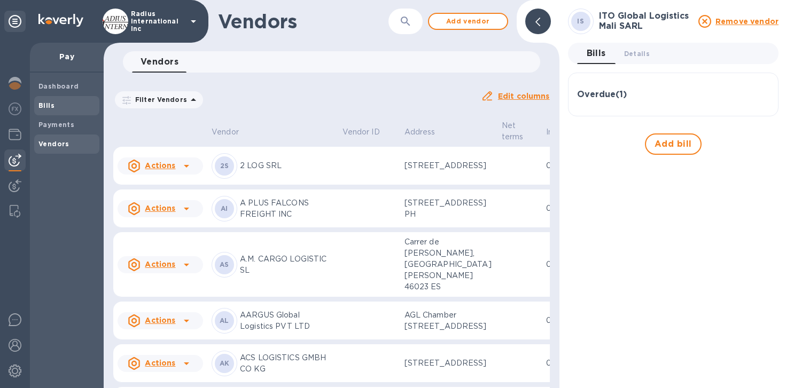
click at [57, 107] on span "Bills" at bounding box center [66, 105] width 57 height 11
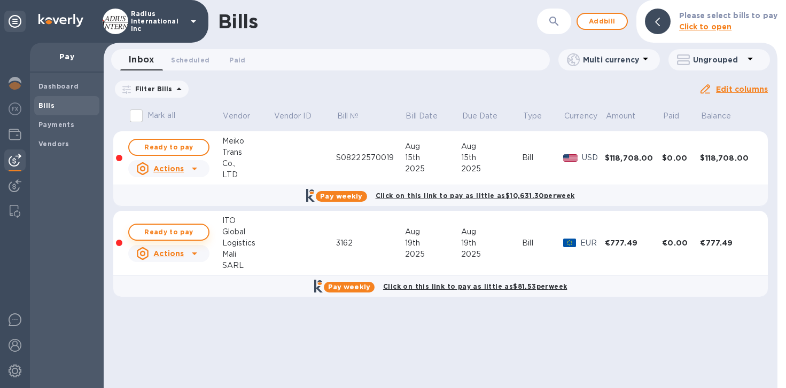
click at [153, 229] on span "Ready to pay" at bounding box center [169, 232] width 62 height 13
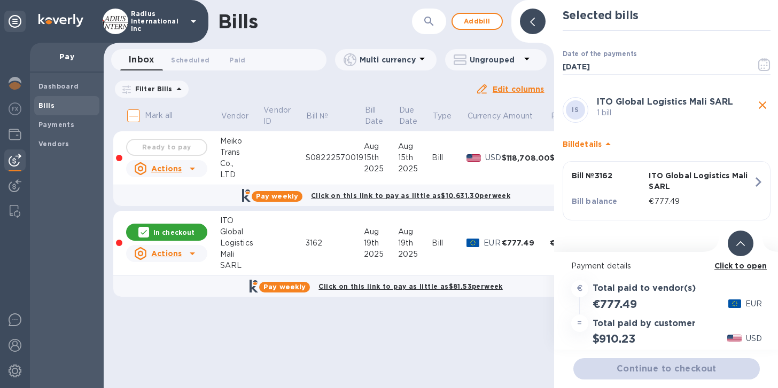
scroll to position [8, 0]
click at [652, 363] on div "Continue to checkout" at bounding box center [666, 369] width 191 height 26
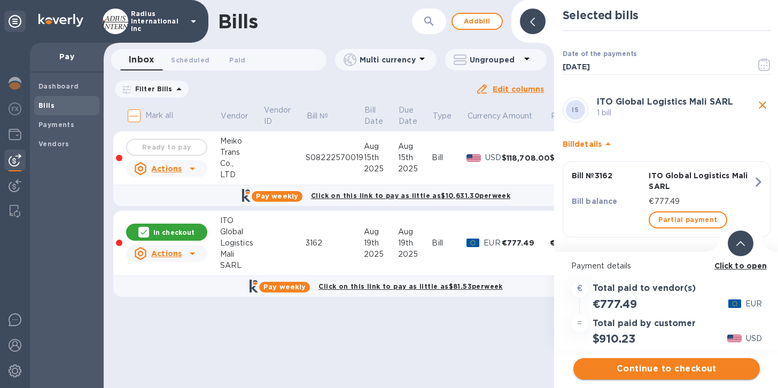
click at [676, 363] on span "Continue to checkout" at bounding box center [666, 369] width 169 height 13
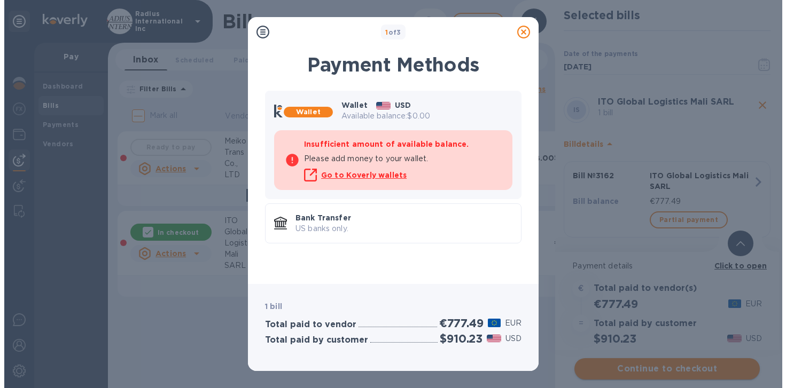
scroll to position [0, 0]
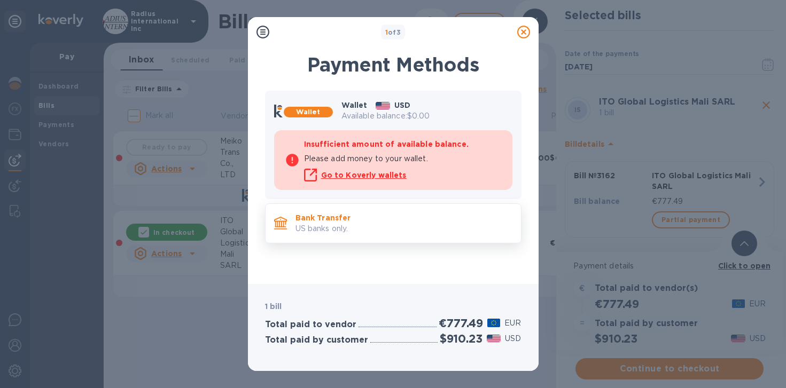
click at [421, 220] on p "Bank Transfer" at bounding box center [404, 218] width 217 height 11
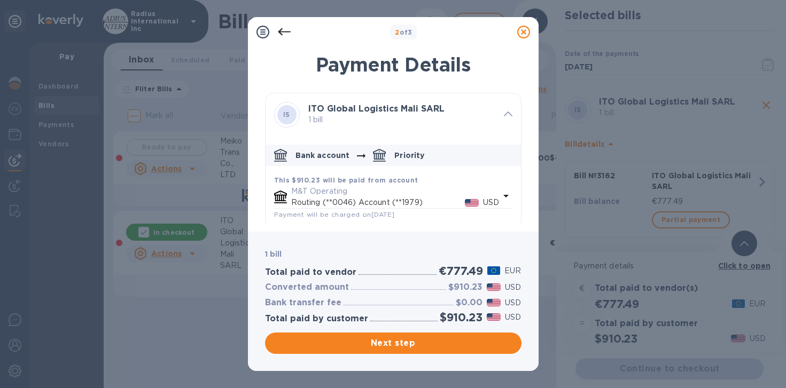
click at [360, 345] on span "Next step" at bounding box center [393, 343] width 239 height 13
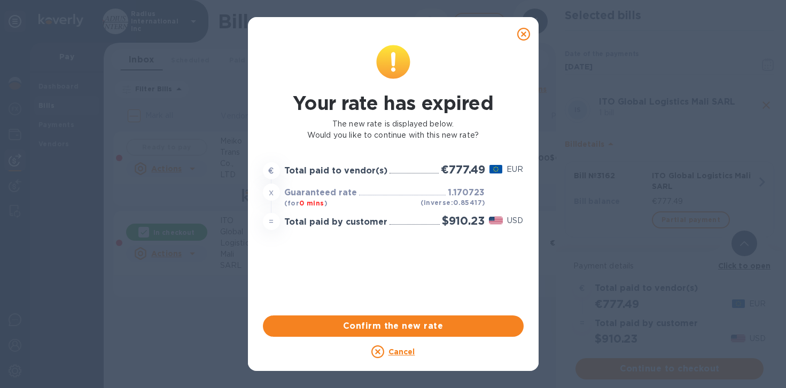
click at [520, 31] on icon at bounding box center [523, 34] width 13 height 13
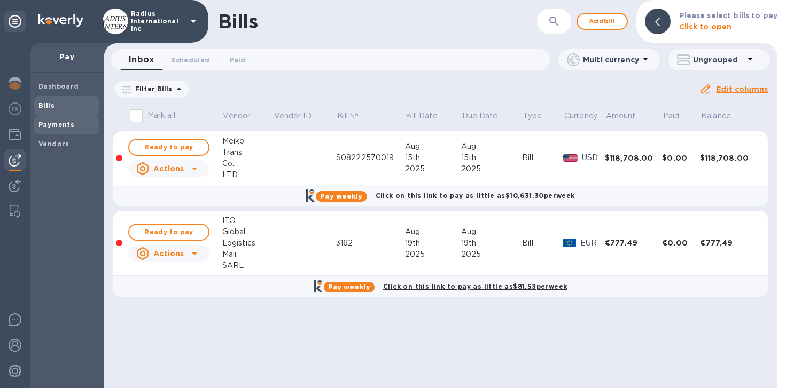
click at [56, 123] on b "Payments" at bounding box center [56, 125] width 36 height 8
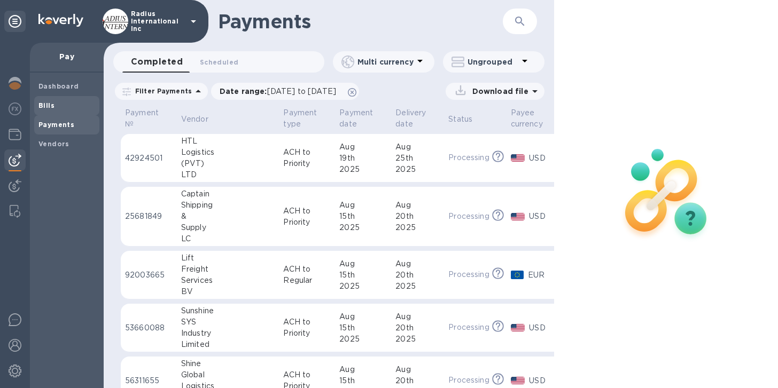
click at [57, 111] on span "Bills" at bounding box center [66, 105] width 57 height 11
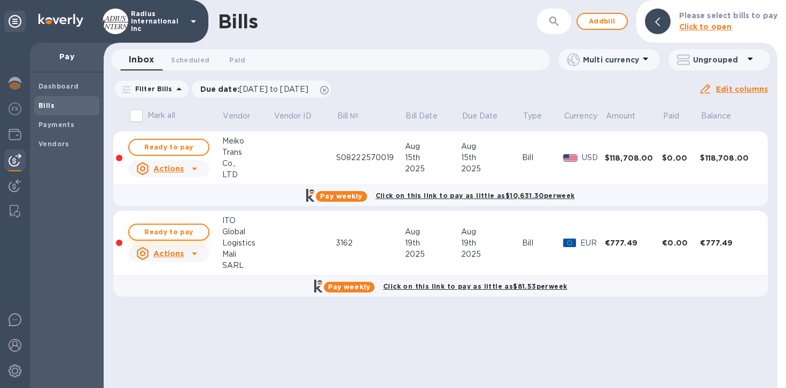
click at [154, 231] on span "Ready to pay" at bounding box center [169, 232] width 62 height 13
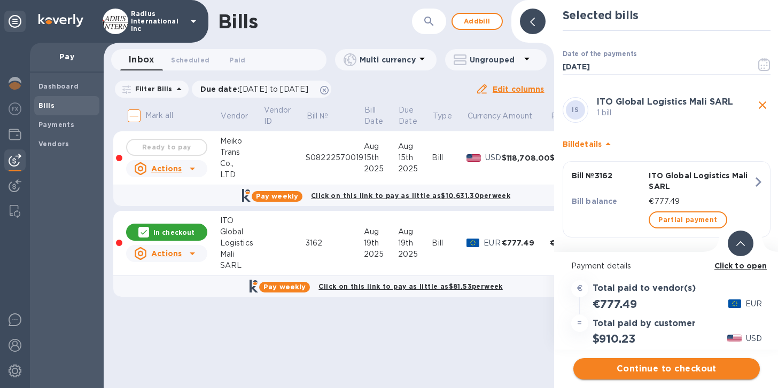
click at [664, 367] on span "Continue to checkout" at bounding box center [666, 369] width 169 height 13
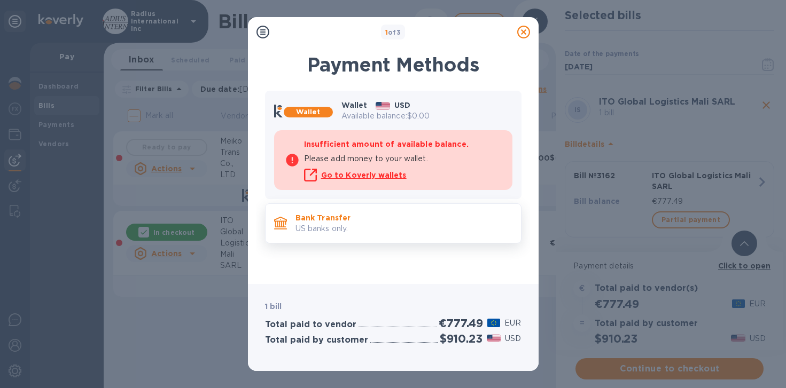
click at [349, 225] on p "US banks only." at bounding box center [404, 228] width 217 height 11
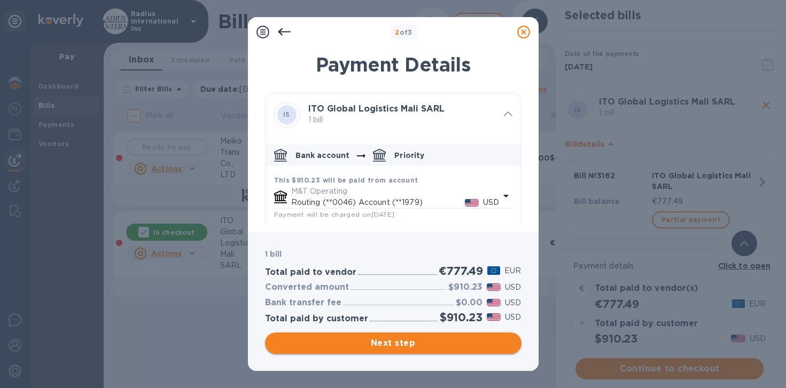
click at [403, 340] on span "Next step" at bounding box center [393, 343] width 239 height 13
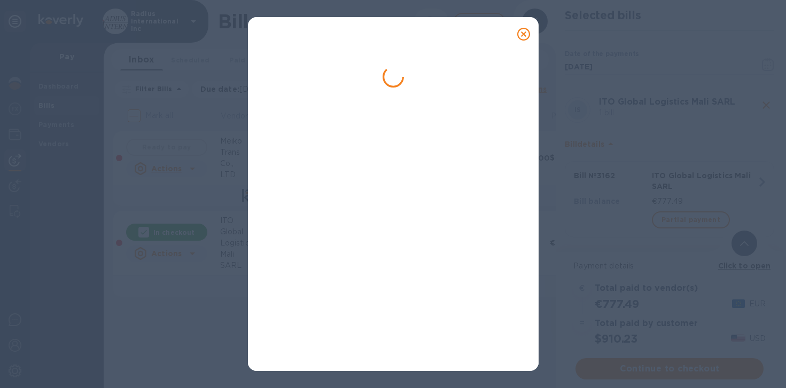
click at [384, 329] on div at bounding box center [393, 200] width 265 height 314
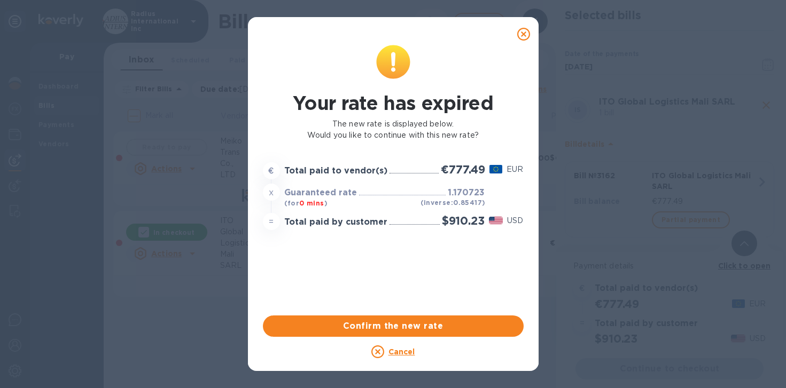
click at [384, 329] on span "Confirm the new rate" at bounding box center [393, 326] width 244 height 13
click at [386, 354] on div "Cancel" at bounding box center [393, 352] width 261 height 13
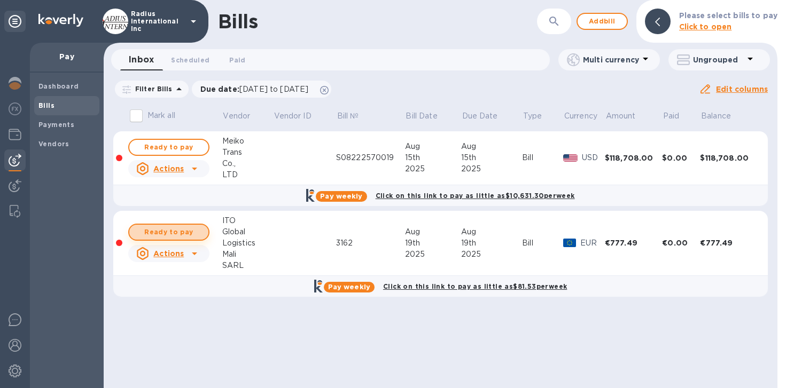
click at [176, 231] on span "Ready to pay" at bounding box center [169, 232] width 62 height 13
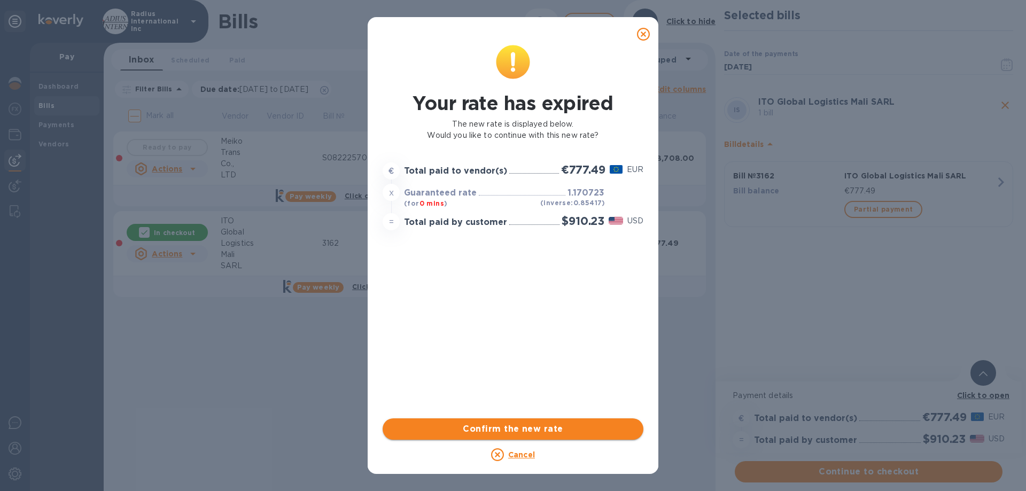
click at [553, 431] on span "Confirm the new rate" at bounding box center [513, 429] width 244 height 13
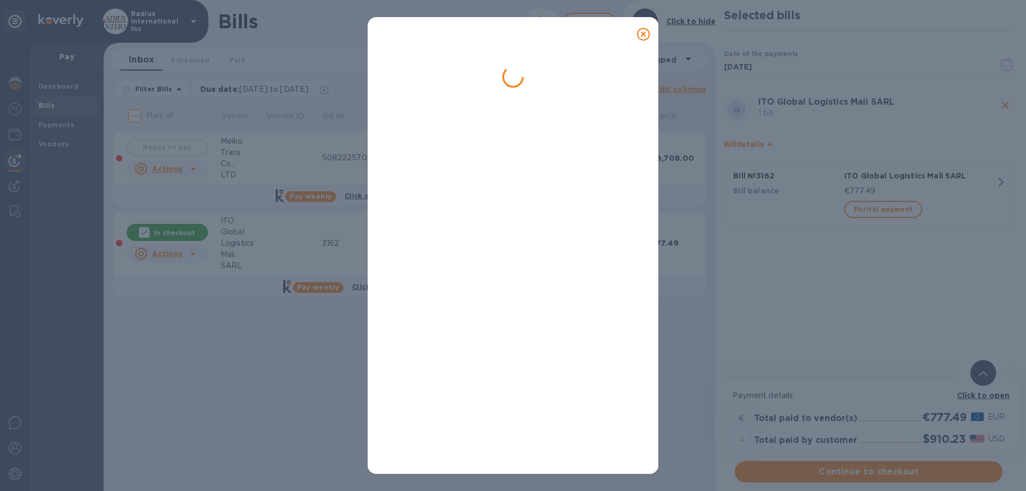
click at [906, 471] on div at bounding box center [513, 245] width 1026 height 491
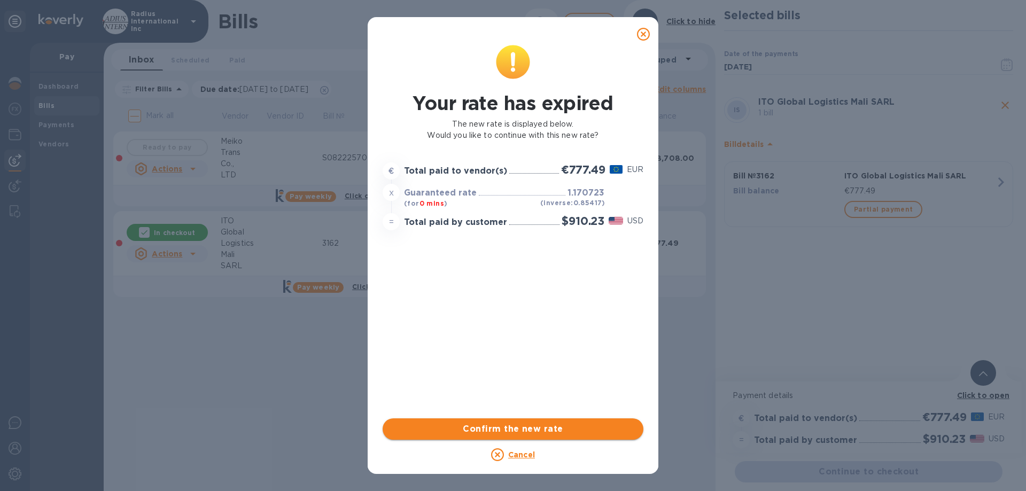
click at [598, 432] on span "Confirm the new rate" at bounding box center [513, 429] width 244 height 13
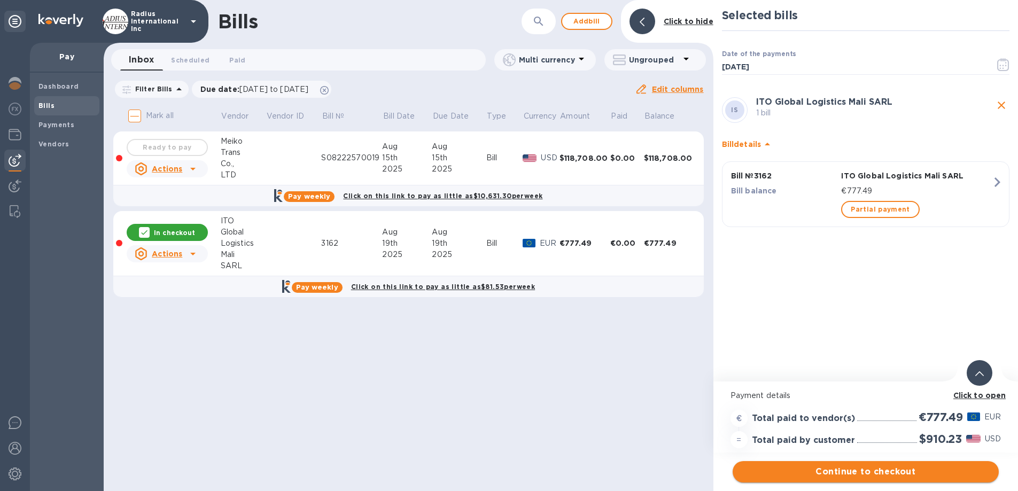
click at [897, 471] on body "Radius International Inc Pay Dashboard Bills Payments Vendors Bills ​ Add [PERS…" at bounding box center [509, 245] width 1018 height 491
